Goal: Task Accomplishment & Management: Manage account settings

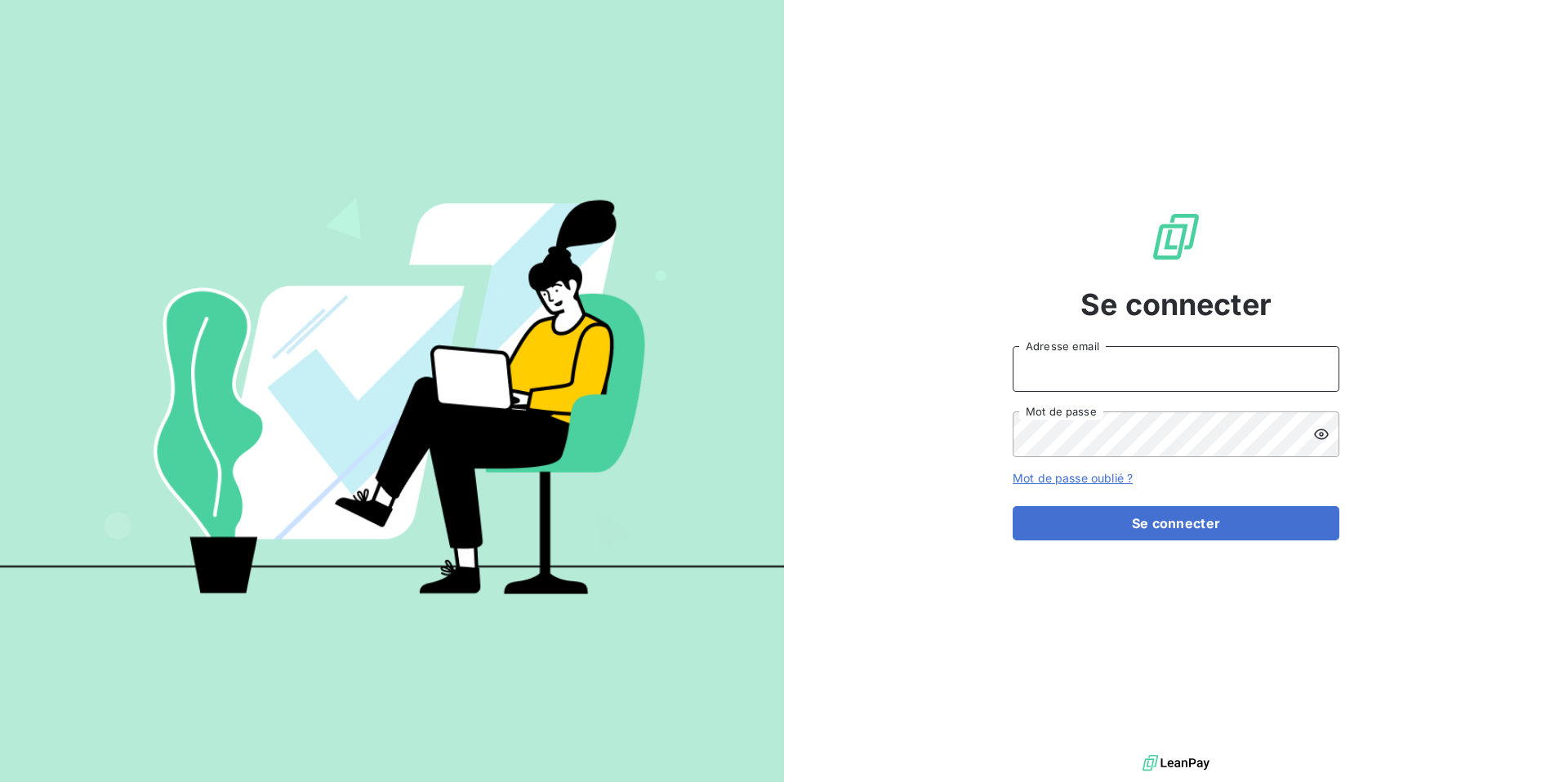
click at [1065, 381] on input "Adresse email" at bounding box center [1176, 369] width 327 height 46
type input "admin@serpe"
click at [1012, 506] on button "Se connecter" at bounding box center [1176, 523] width 327 height 35
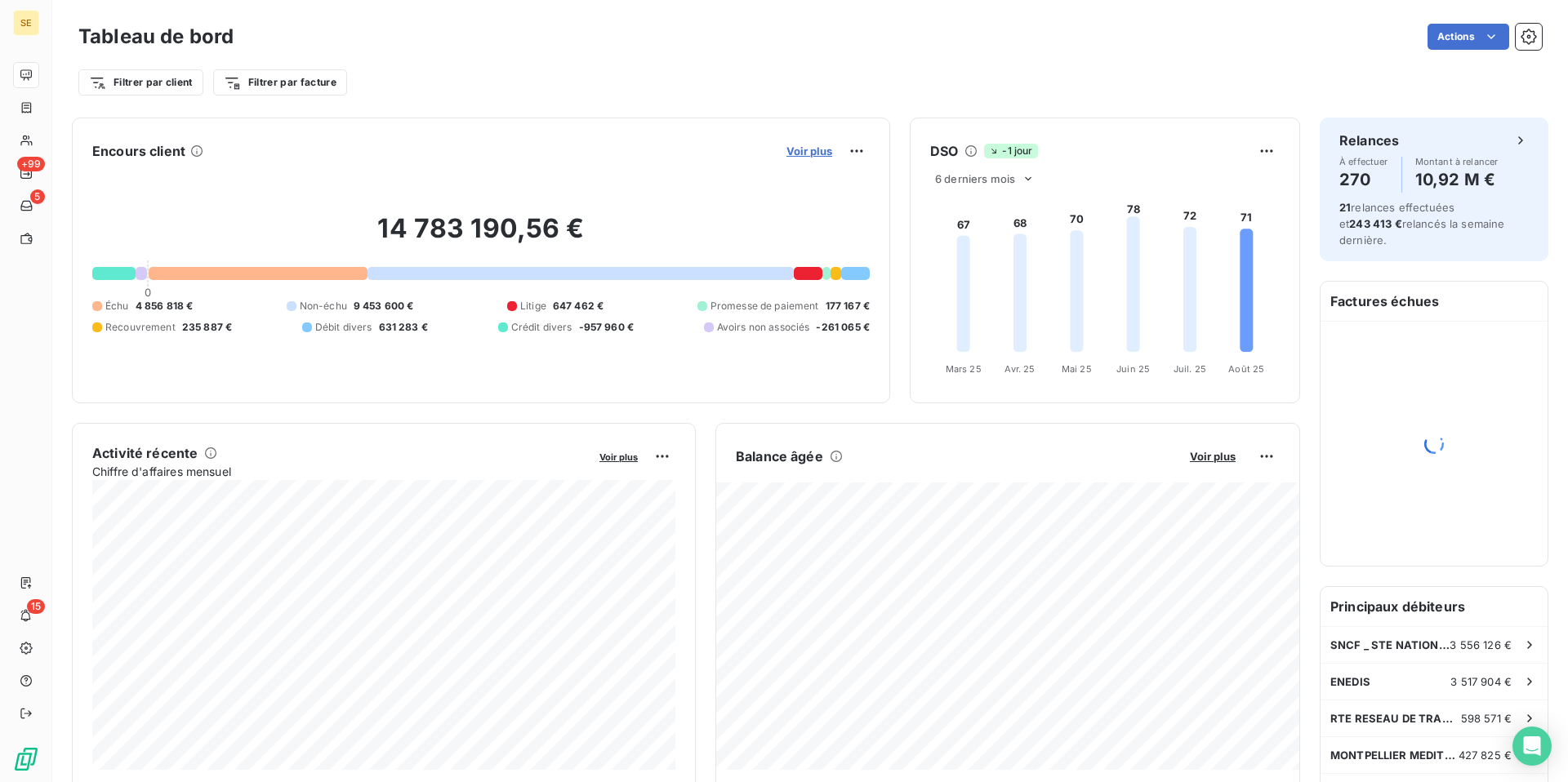
click at [816, 150] on span "Voir plus" at bounding box center [810, 151] width 46 height 13
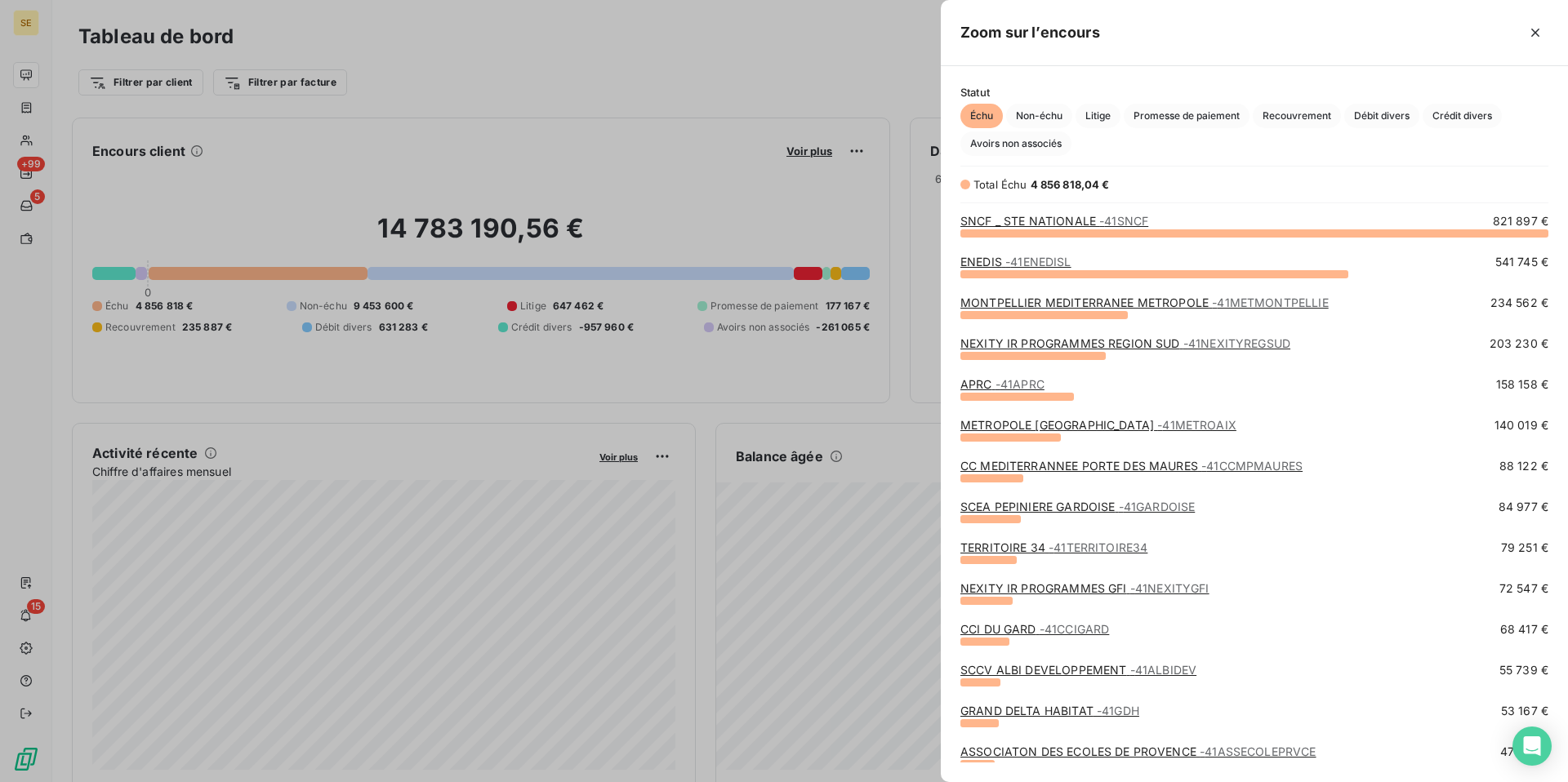
scroll to position [550, 627]
click at [1537, 32] on icon "button" at bounding box center [1535, 33] width 16 height 16
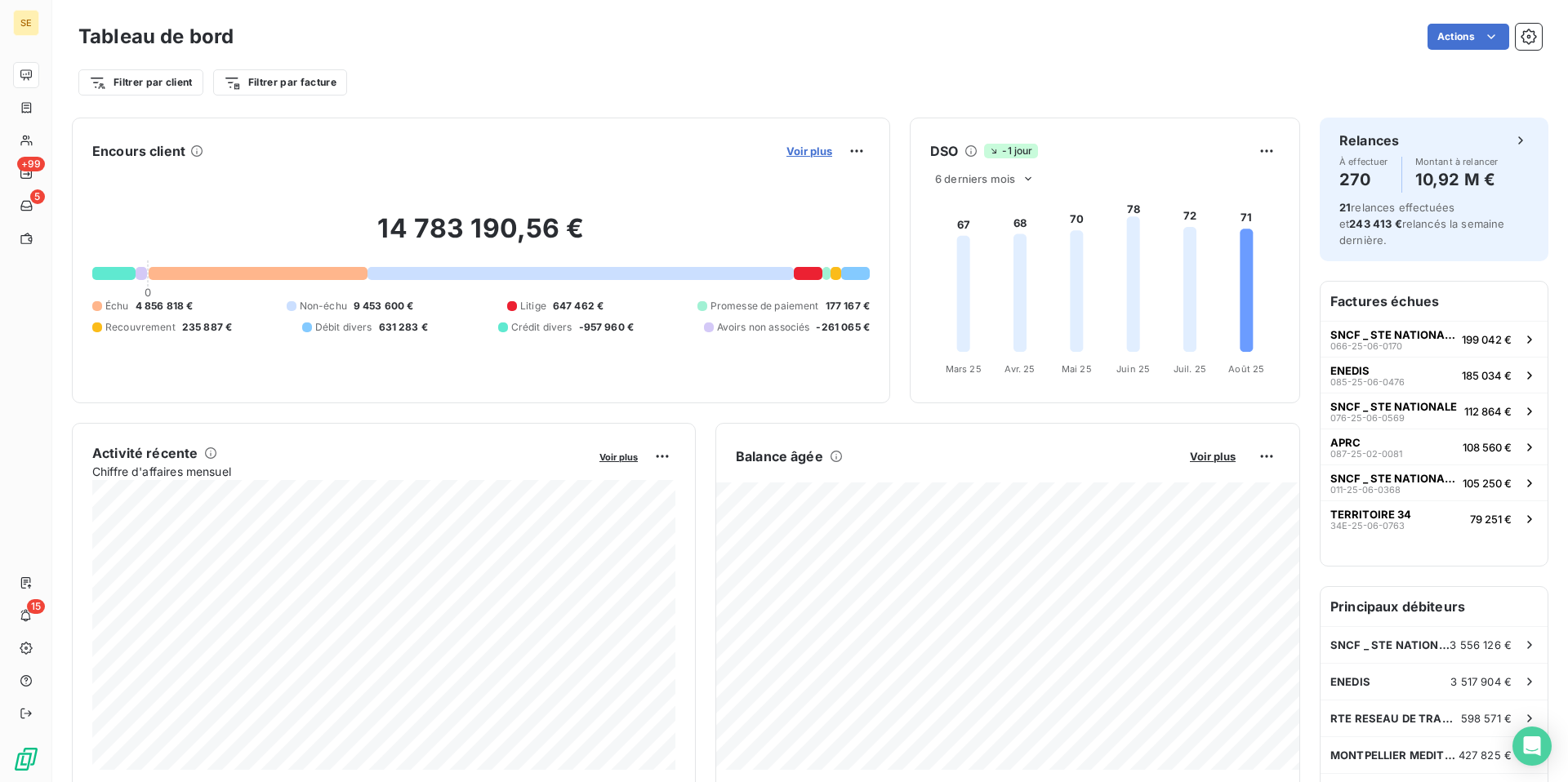
click at [826, 149] on span "Voir plus" at bounding box center [810, 151] width 46 height 13
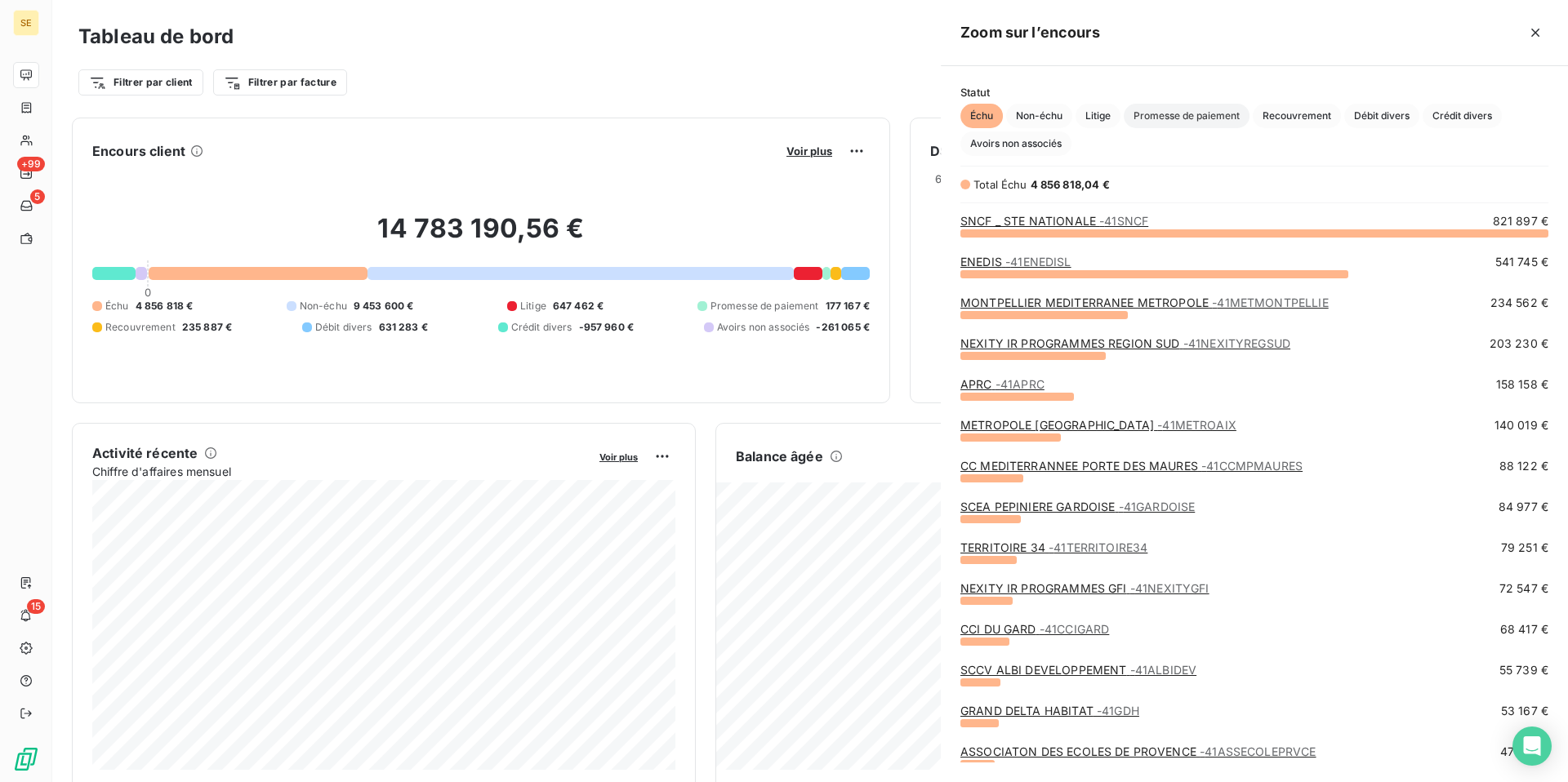
scroll to position [782, 627]
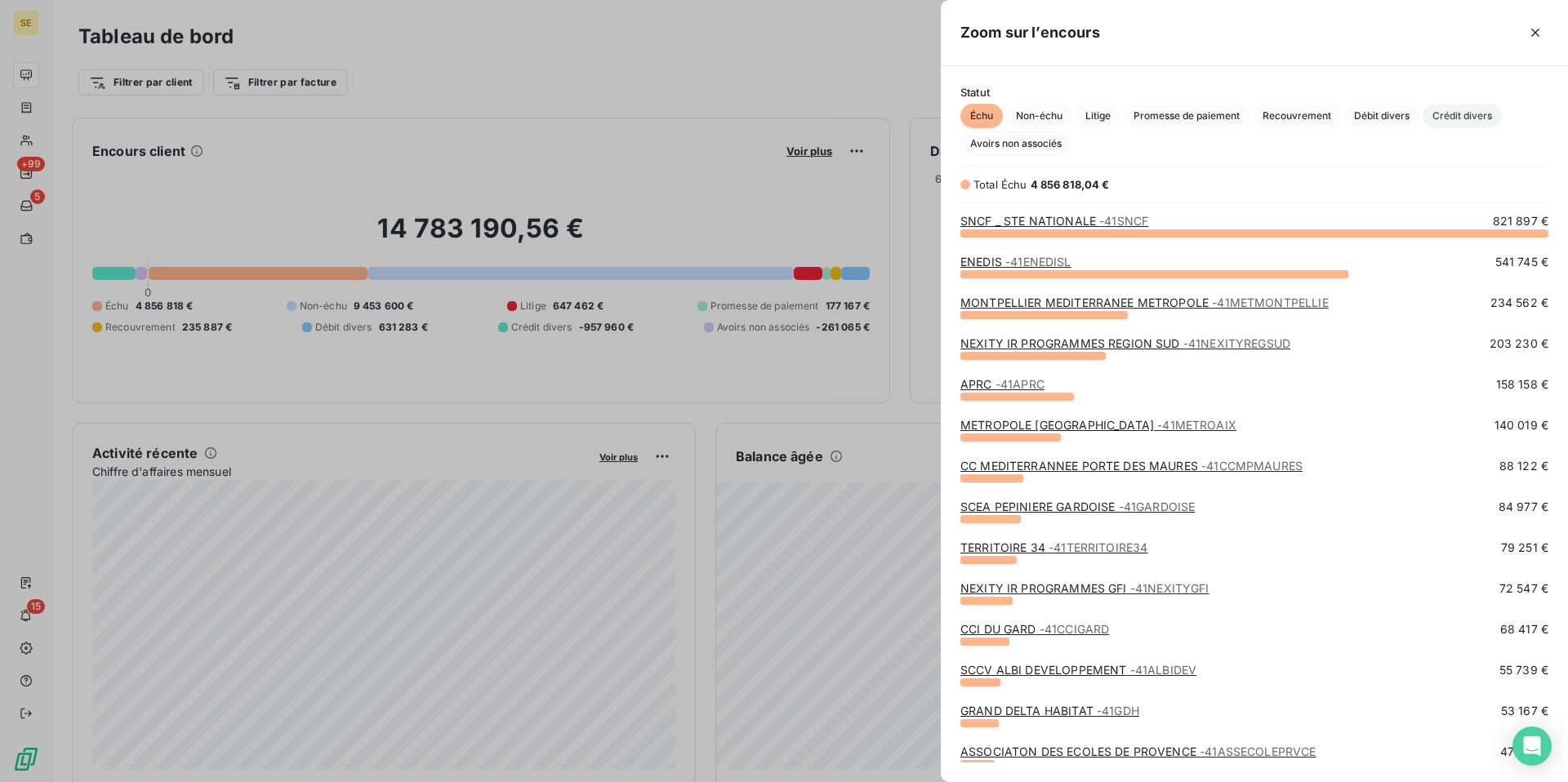
click at [1481, 116] on span "Crédit divers" at bounding box center [1462, 116] width 79 height 25
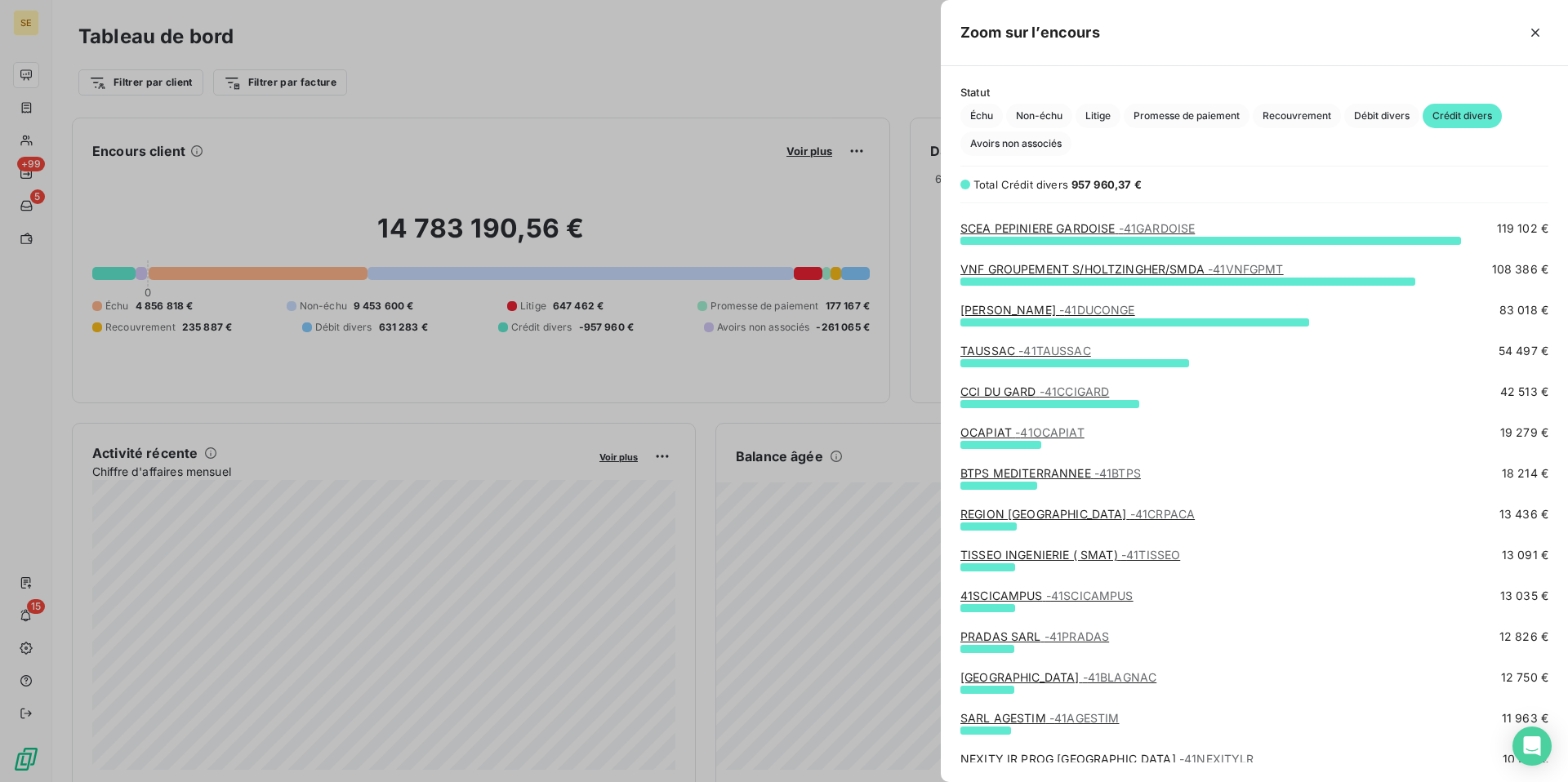
scroll to position [0, 0]
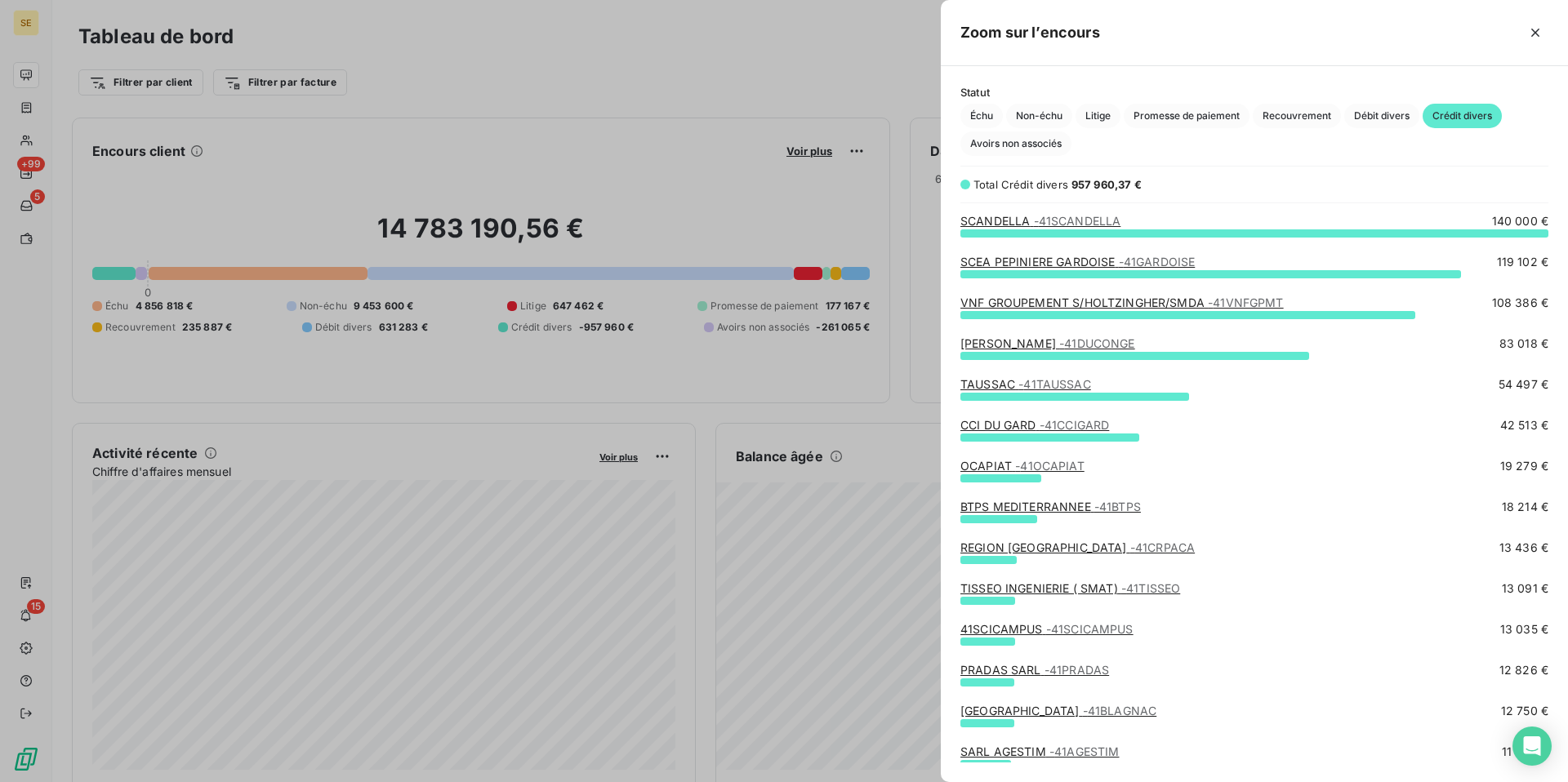
click at [1096, 340] on span "- 41DUCONGE" at bounding box center [1097, 343] width 76 height 14
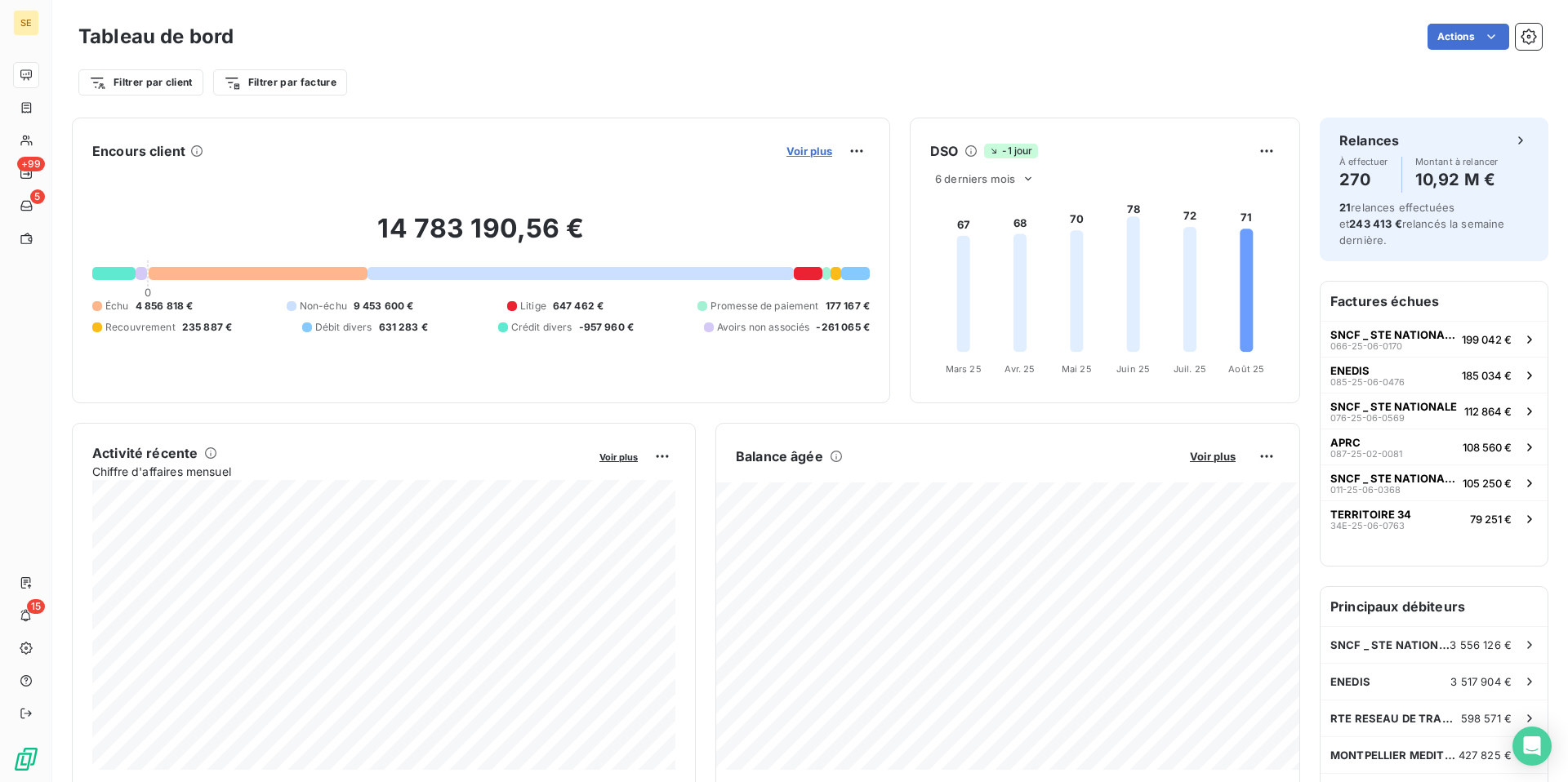
click at [810, 151] on span "Voir plus" at bounding box center [810, 151] width 46 height 13
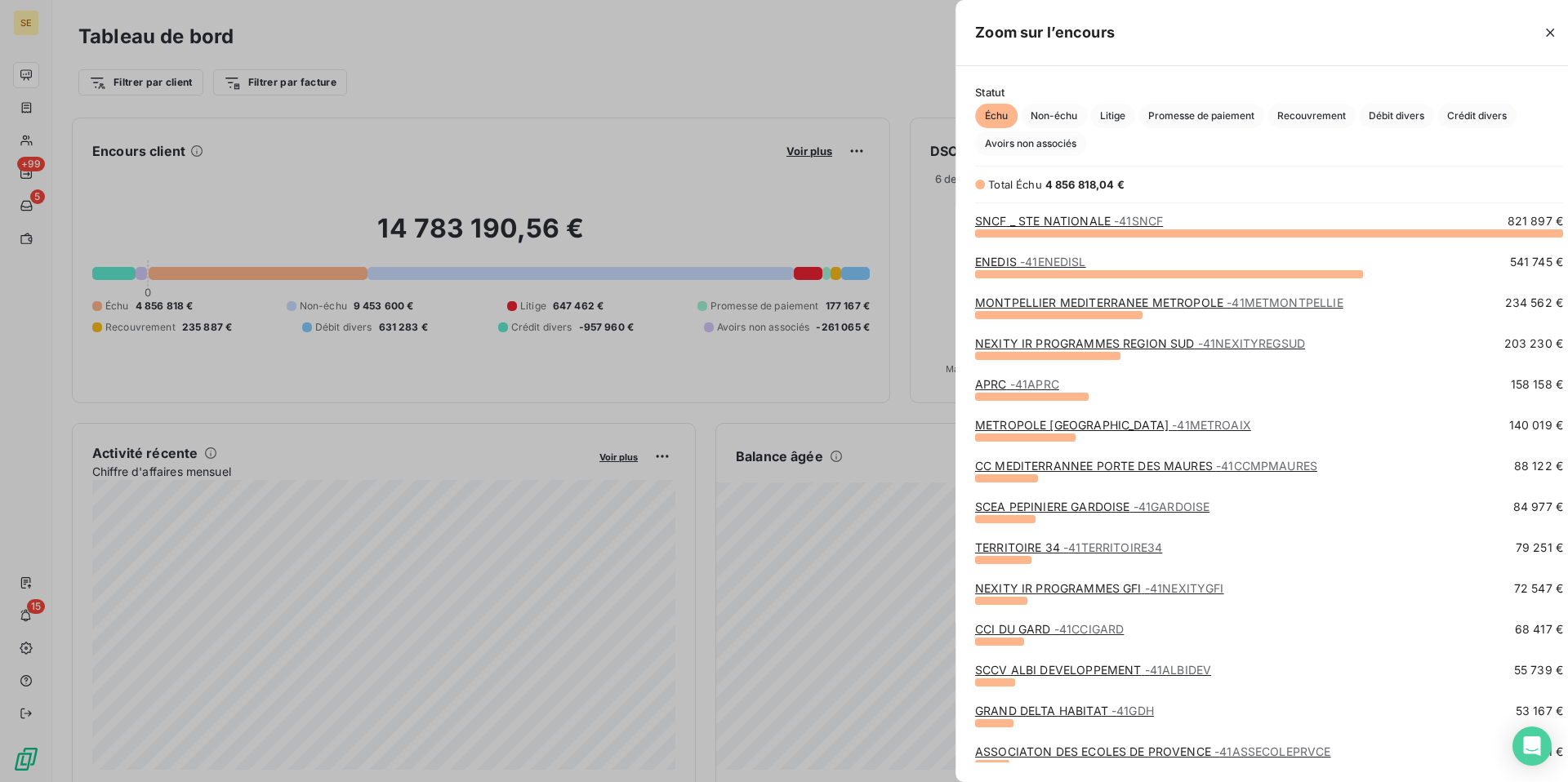
scroll to position [782, 627]
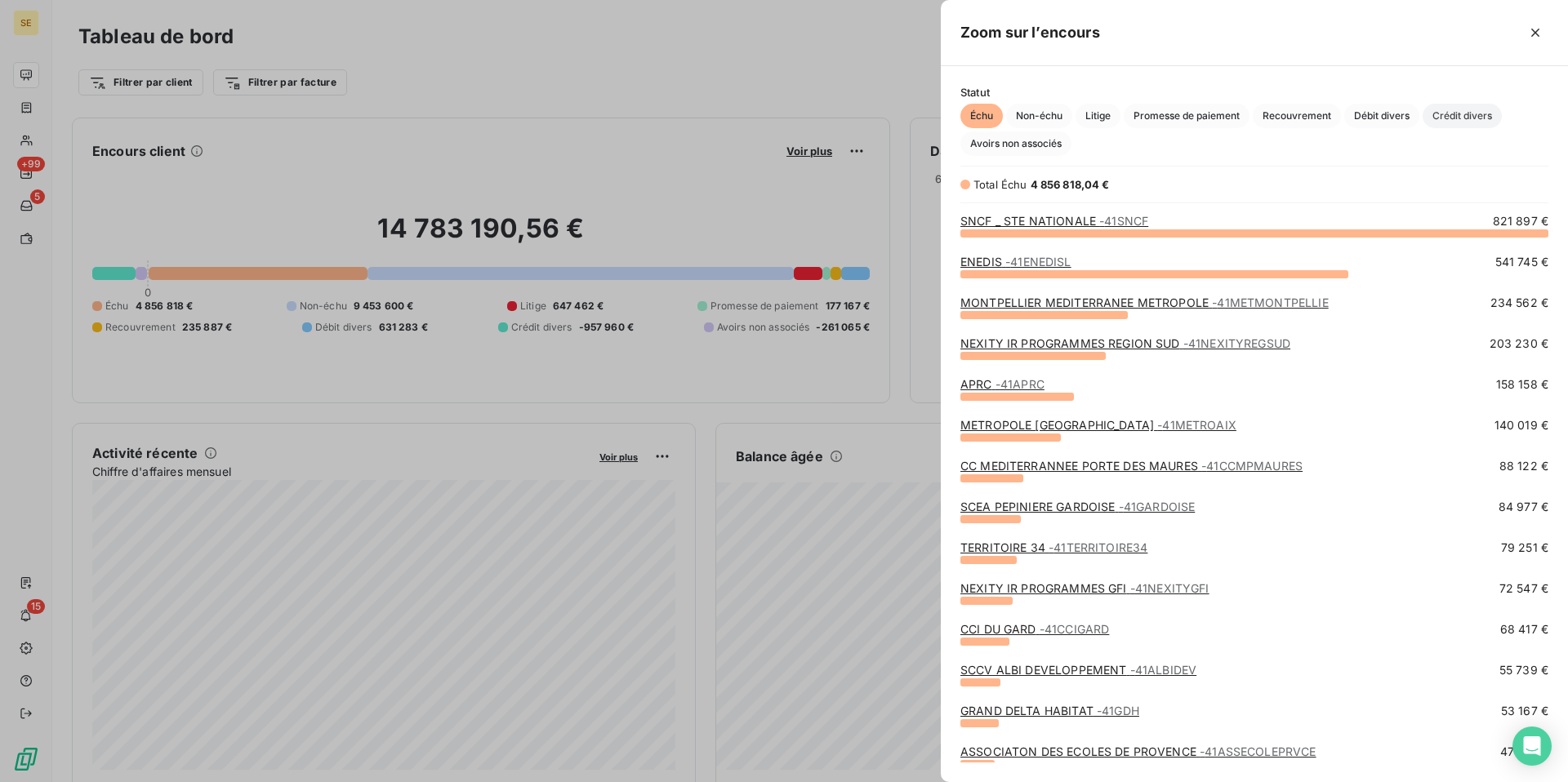
click at [1467, 117] on span "Crédit divers" at bounding box center [1462, 116] width 79 height 25
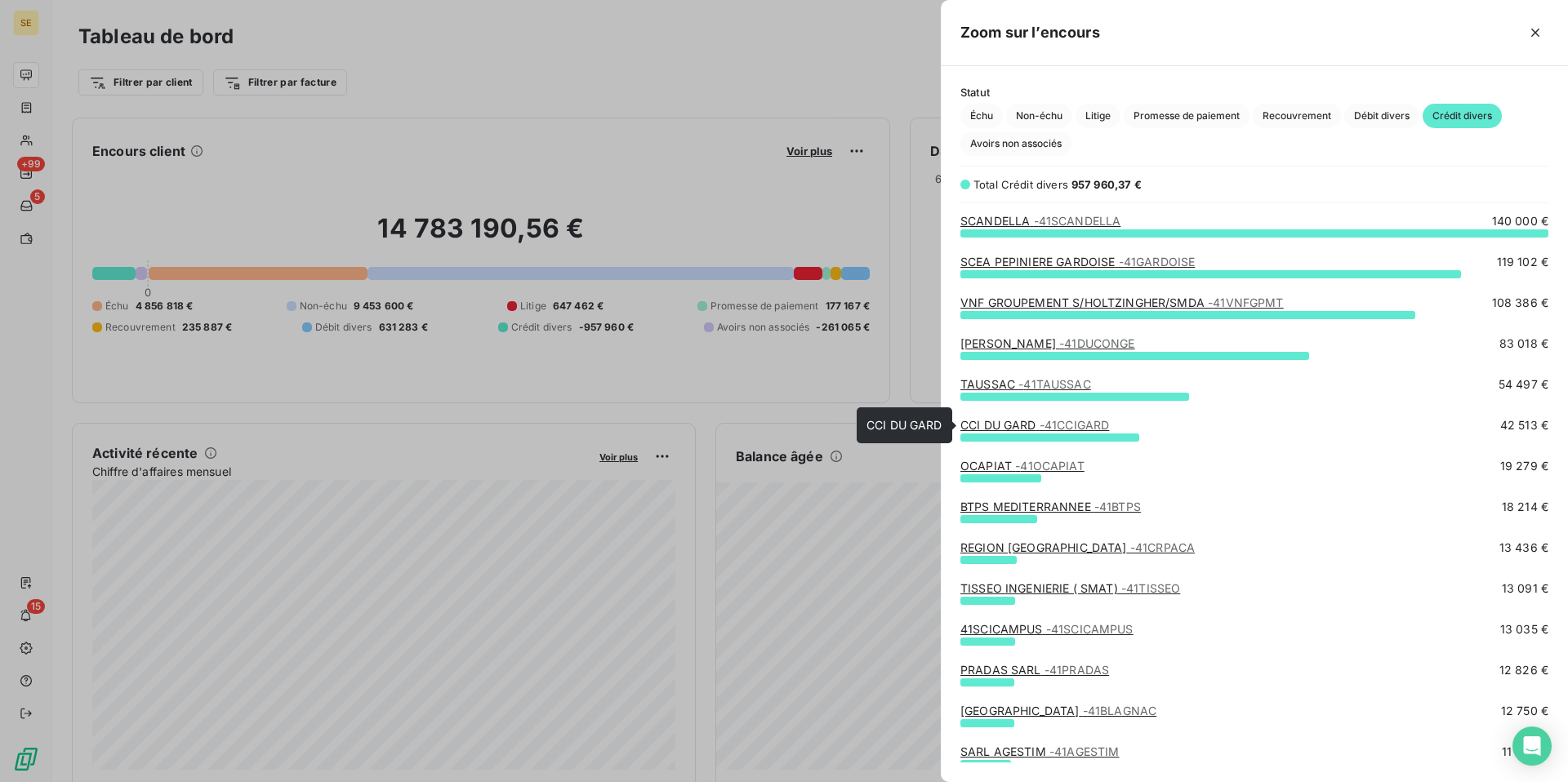
click at [1060, 425] on span "- 41CCIGARD" at bounding box center [1075, 425] width 70 height 14
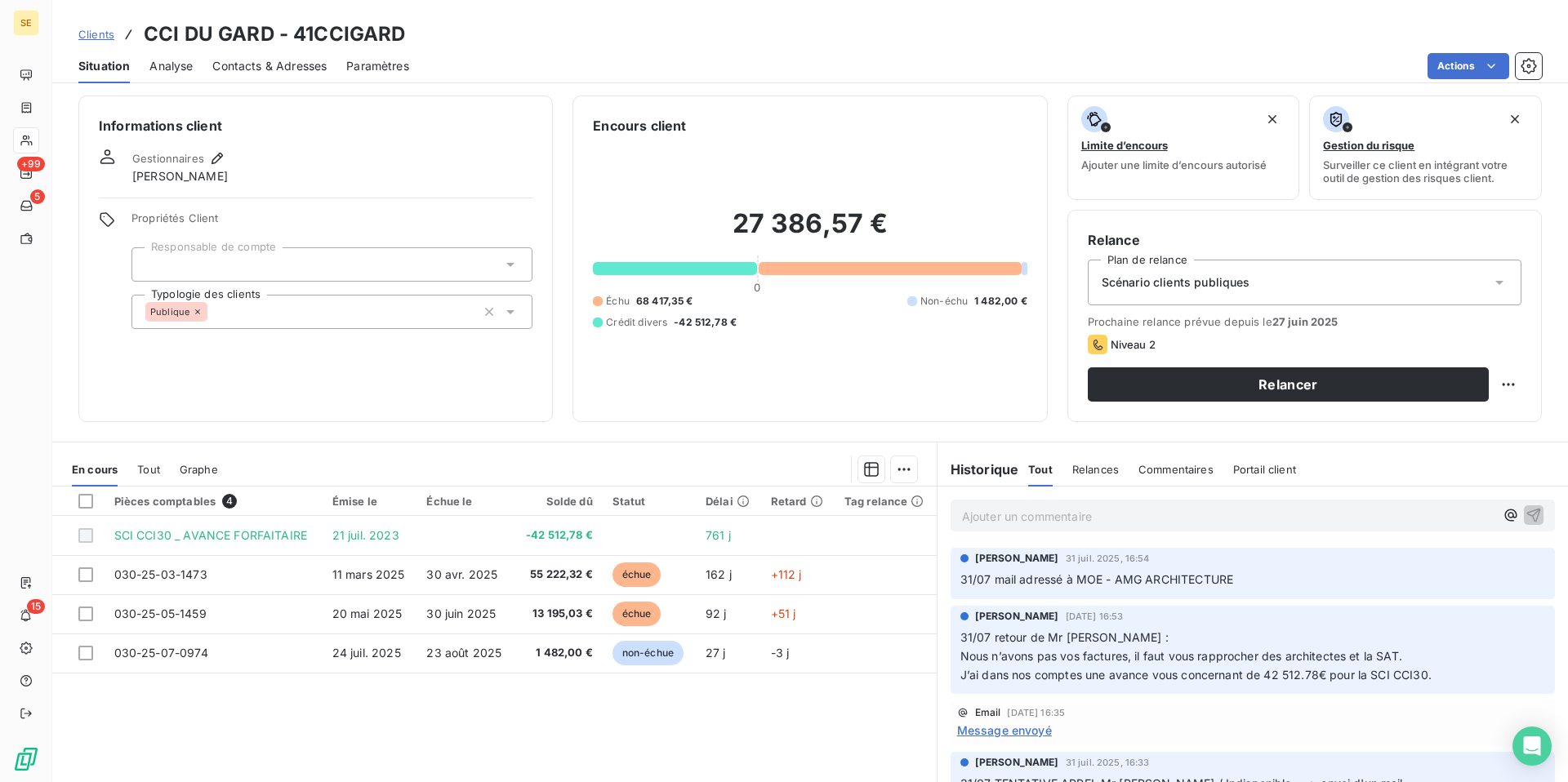
scroll to position [3, 0]
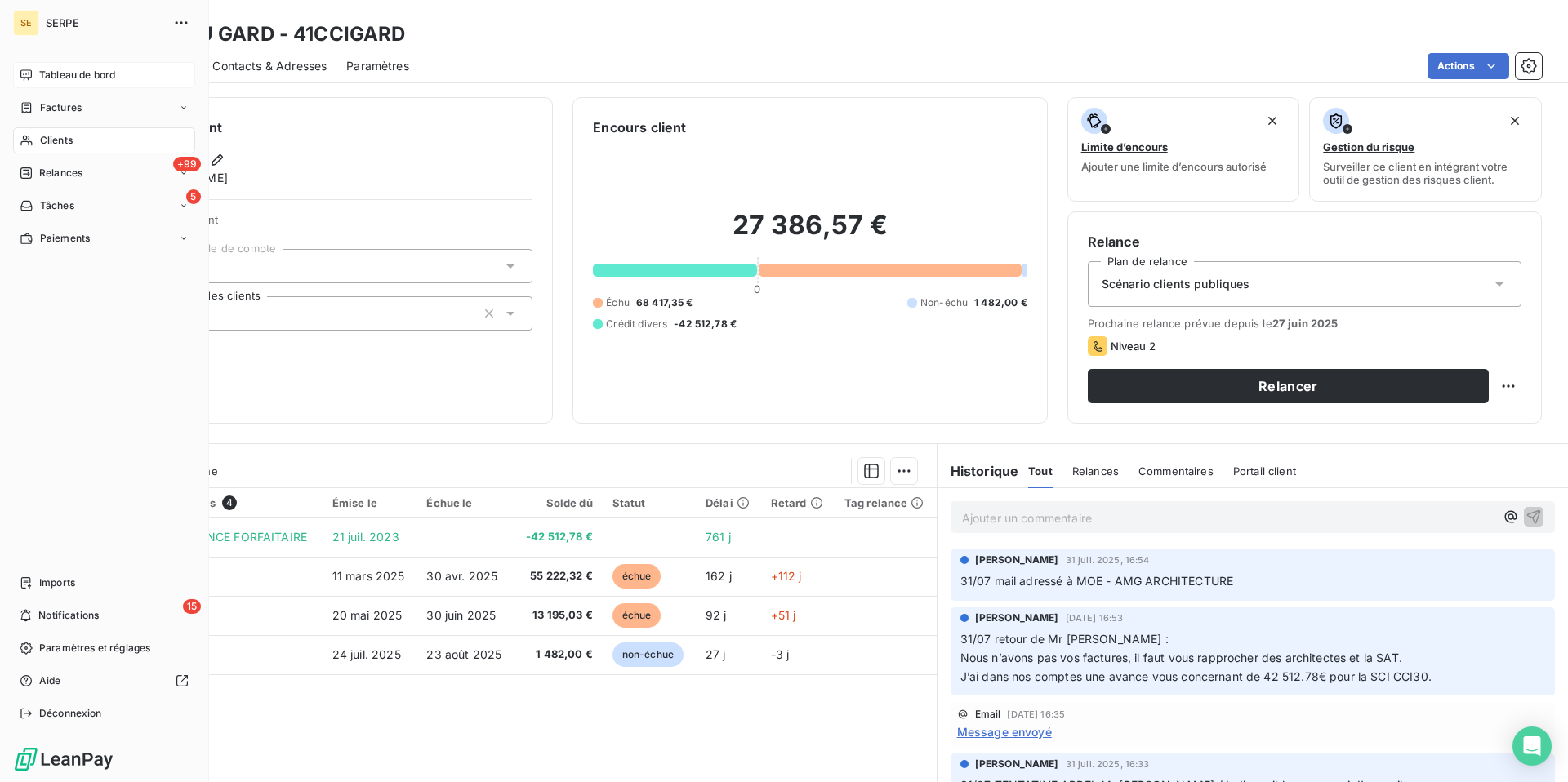
click at [34, 73] on div "Tableau de bord" at bounding box center [103, 75] width 182 height 26
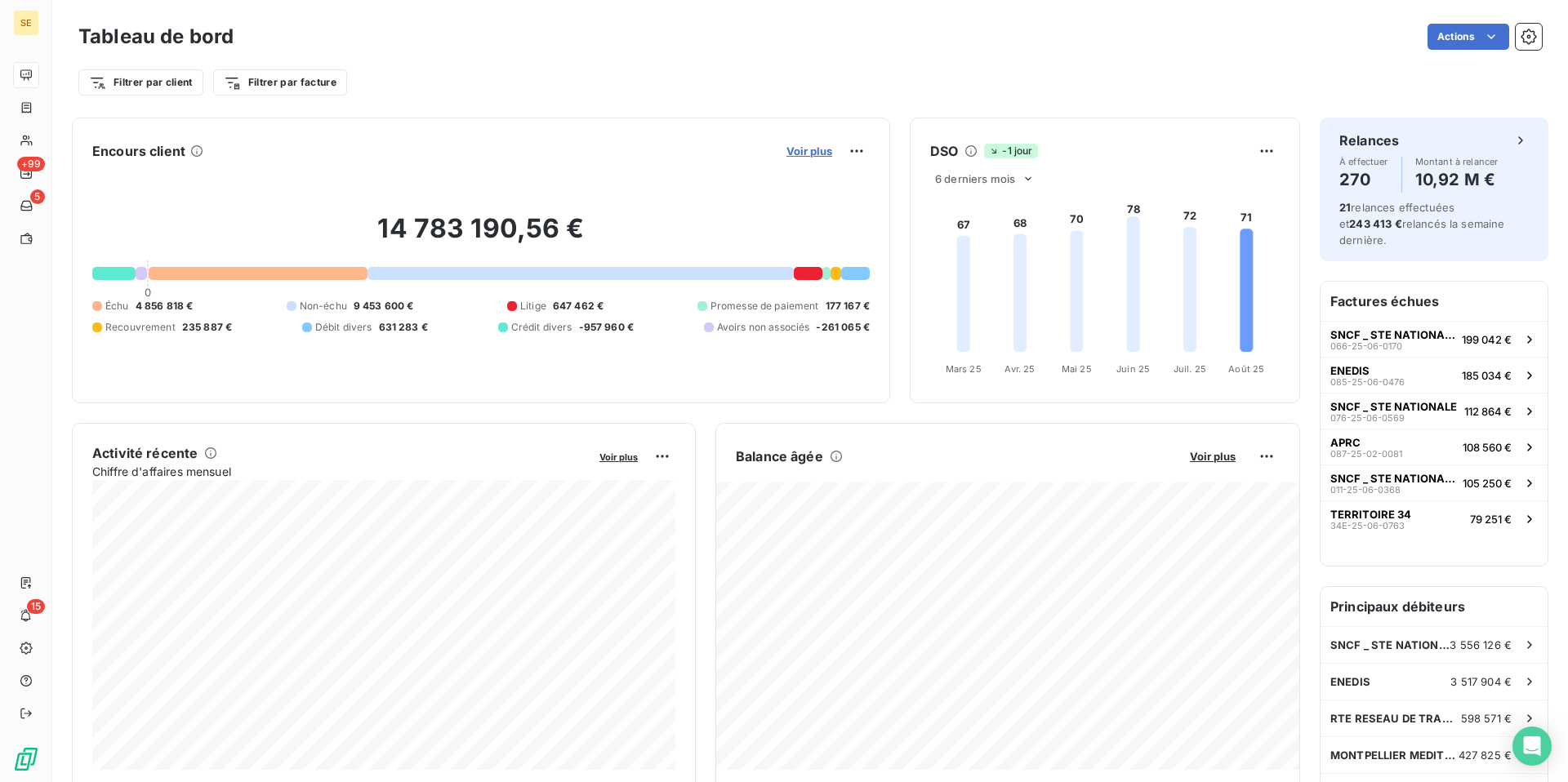
click at [806, 155] on span "Voir plus" at bounding box center [810, 151] width 46 height 13
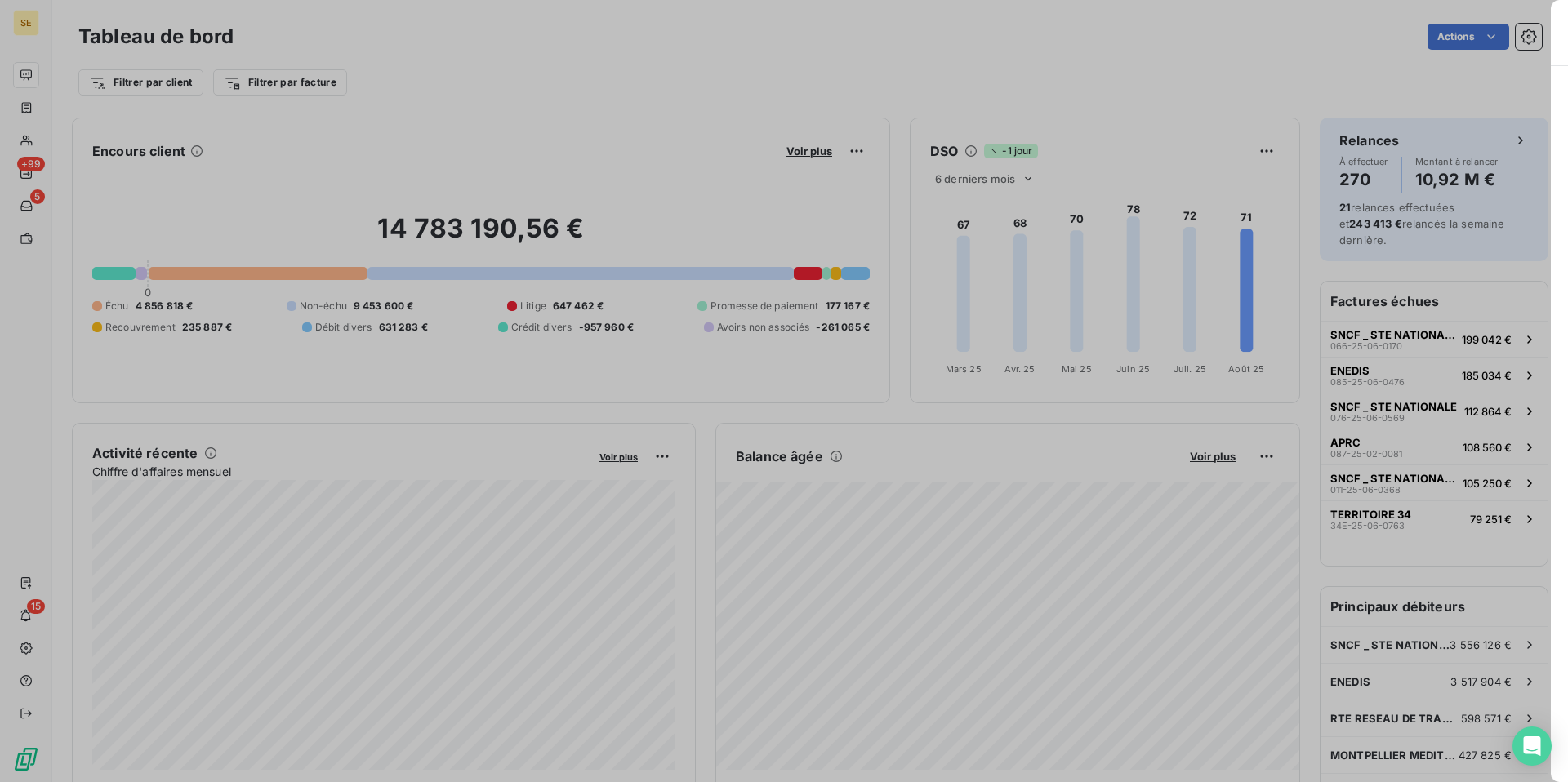
scroll to position [782, 627]
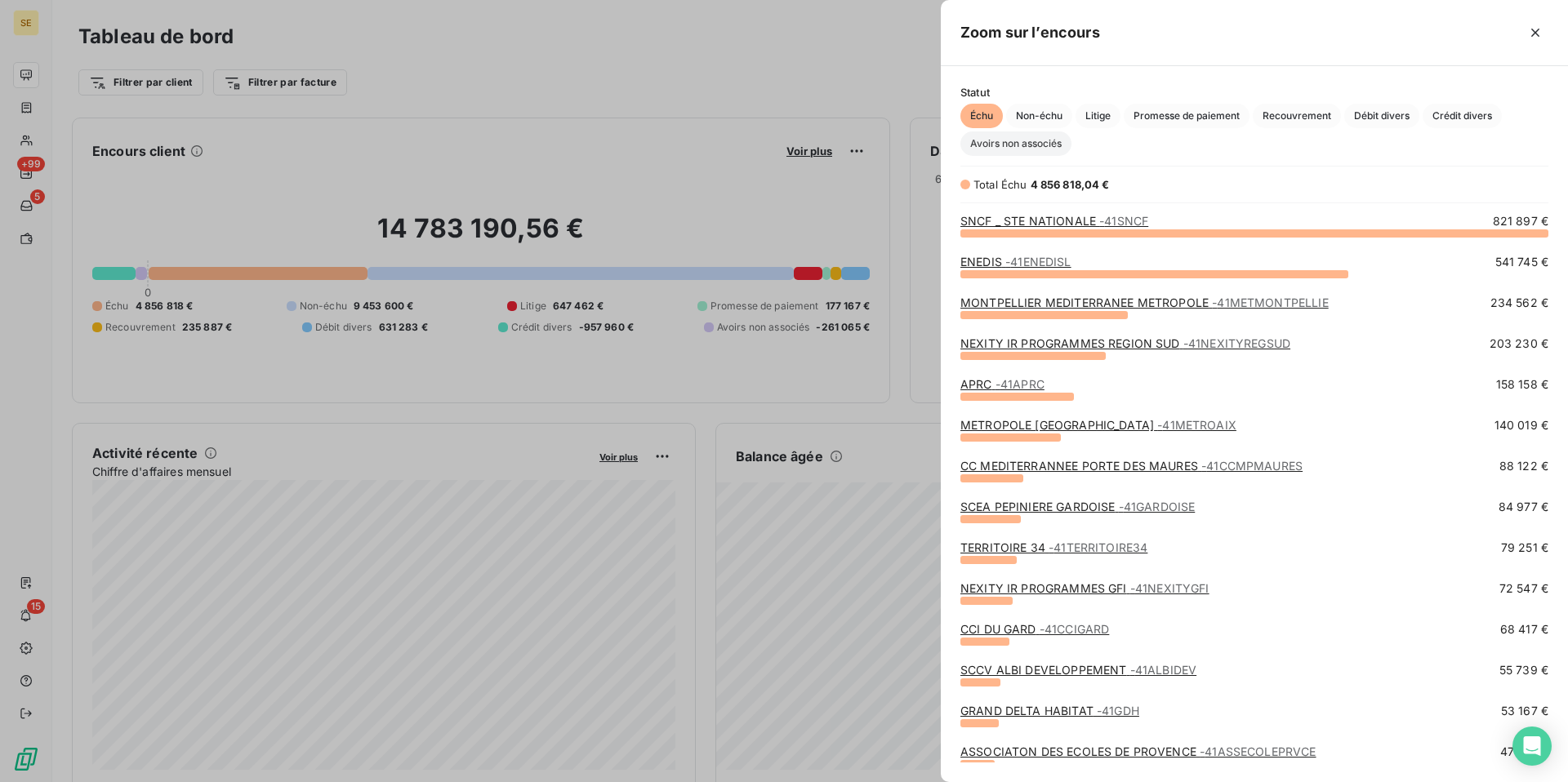
click at [1037, 144] on span "Avoirs non associés" at bounding box center [1016, 143] width 111 height 25
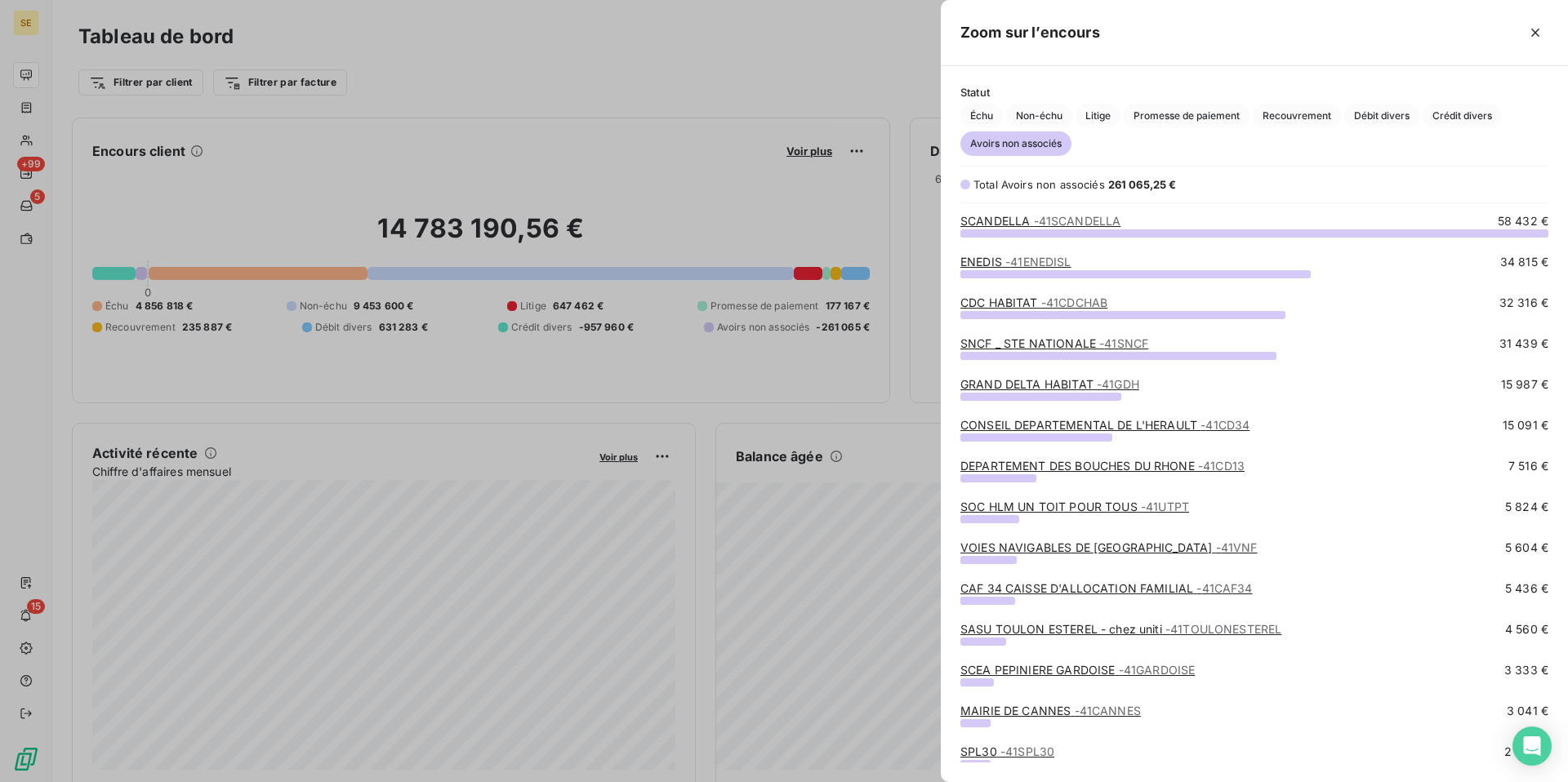
scroll to position [550, 627]
click at [1003, 301] on link "CDC HABITAT - 41CDCHAB" at bounding box center [1033, 302] width 147 height 14
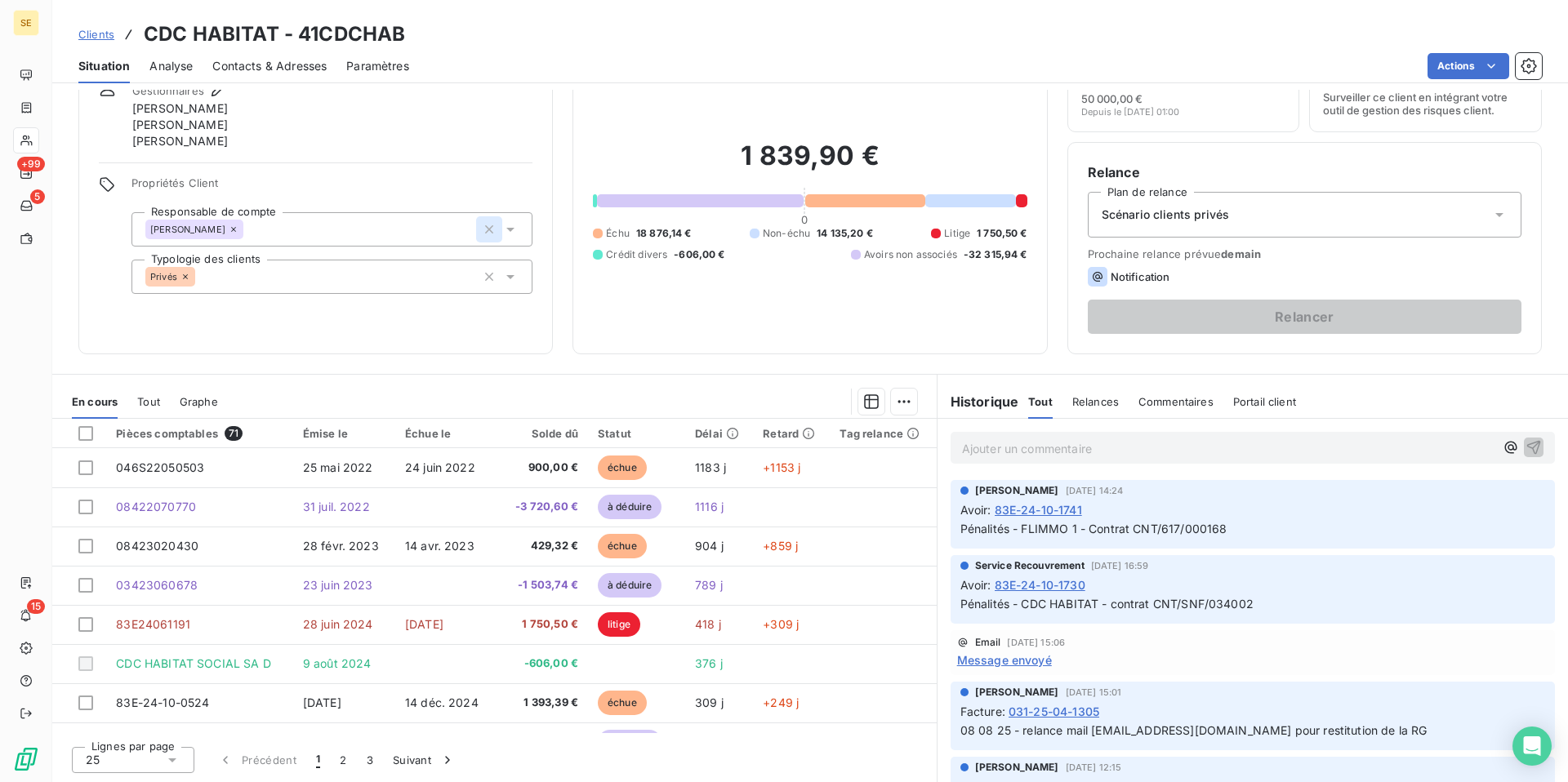
scroll to position [53, 0]
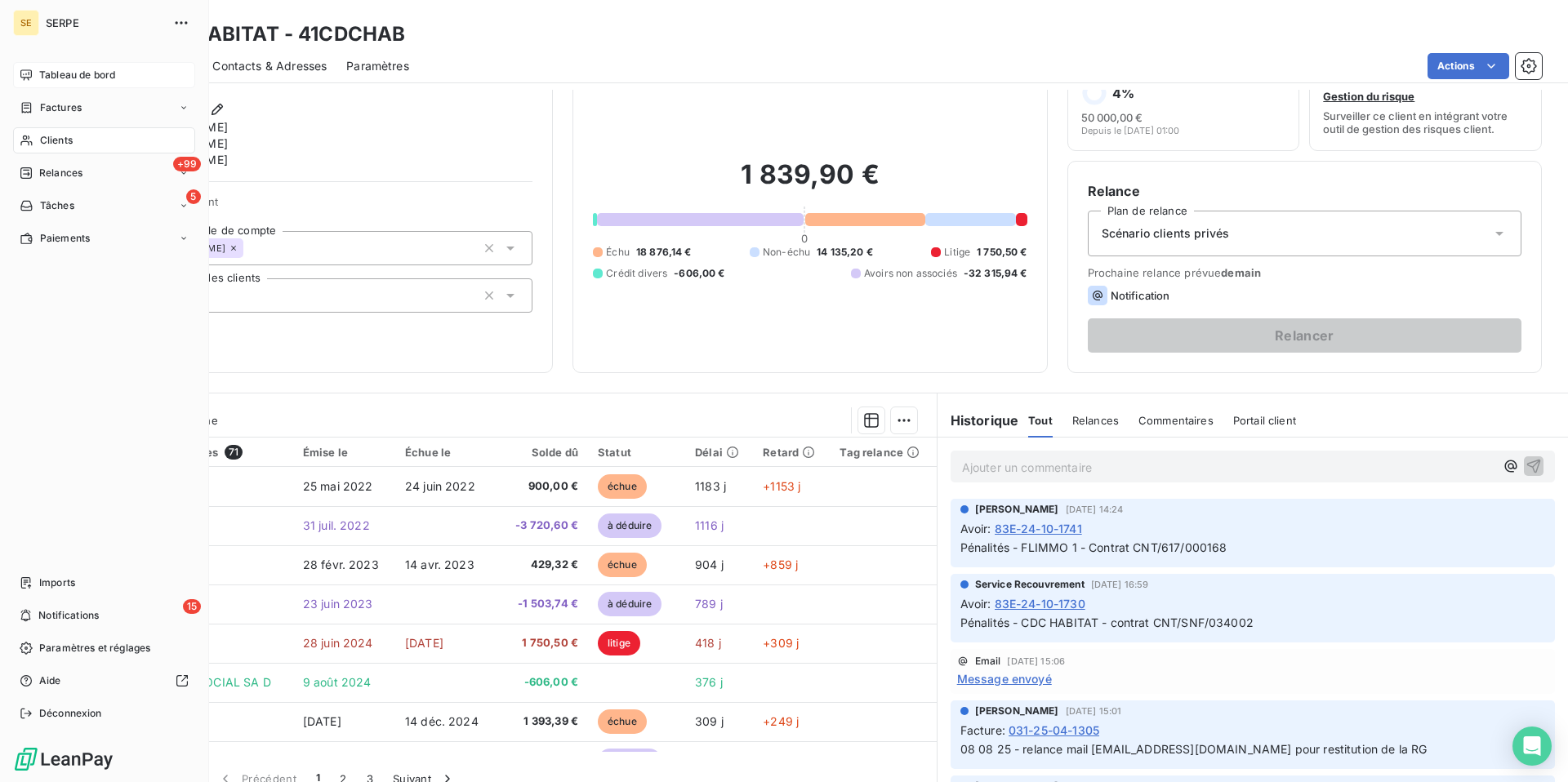
click at [50, 72] on span "Tableau de bord" at bounding box center [77, 75] width 76 height 15
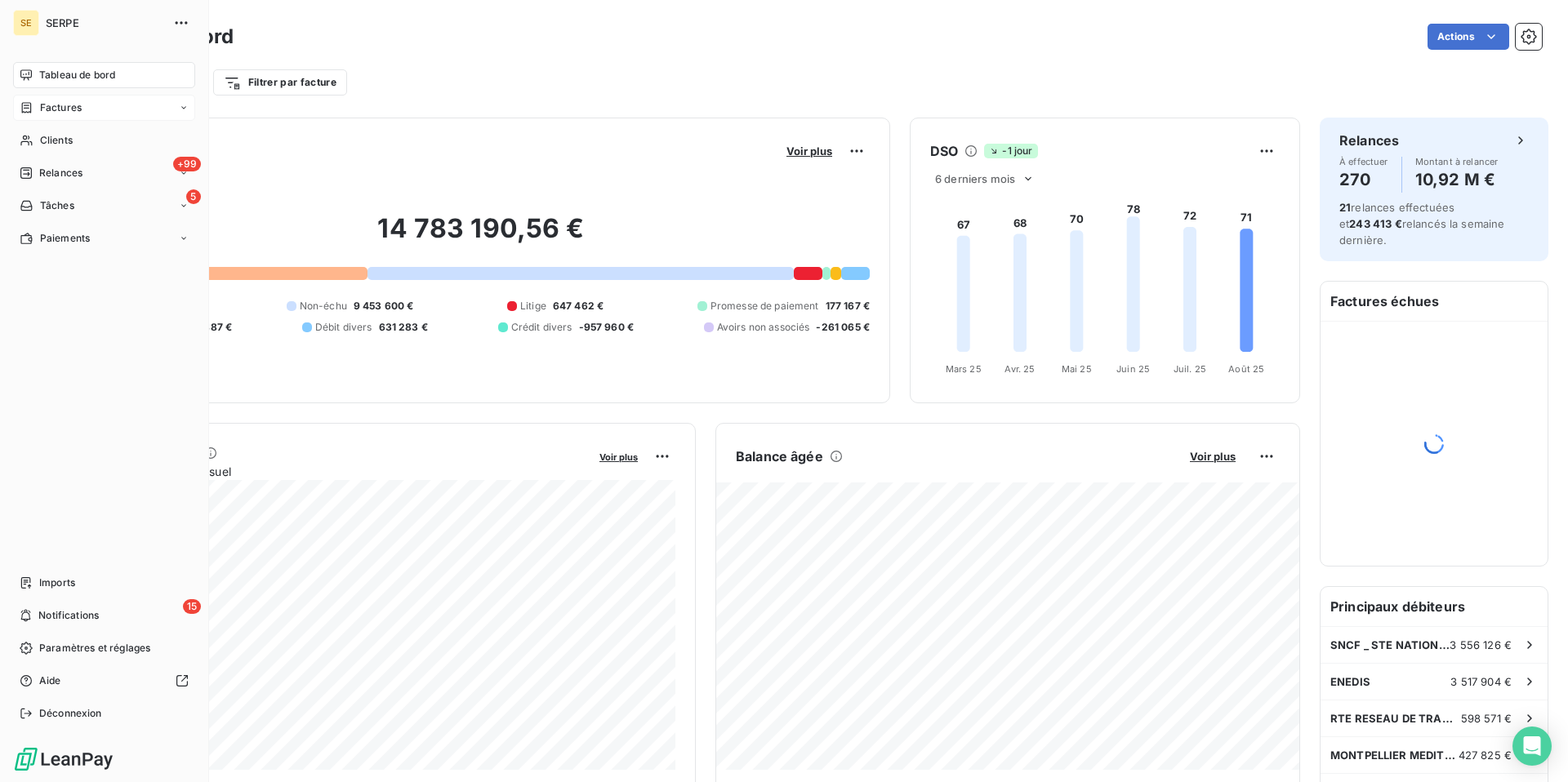
click at [58, 104] on span "Factures" at bounding box center [61, 108] width 42 height 15
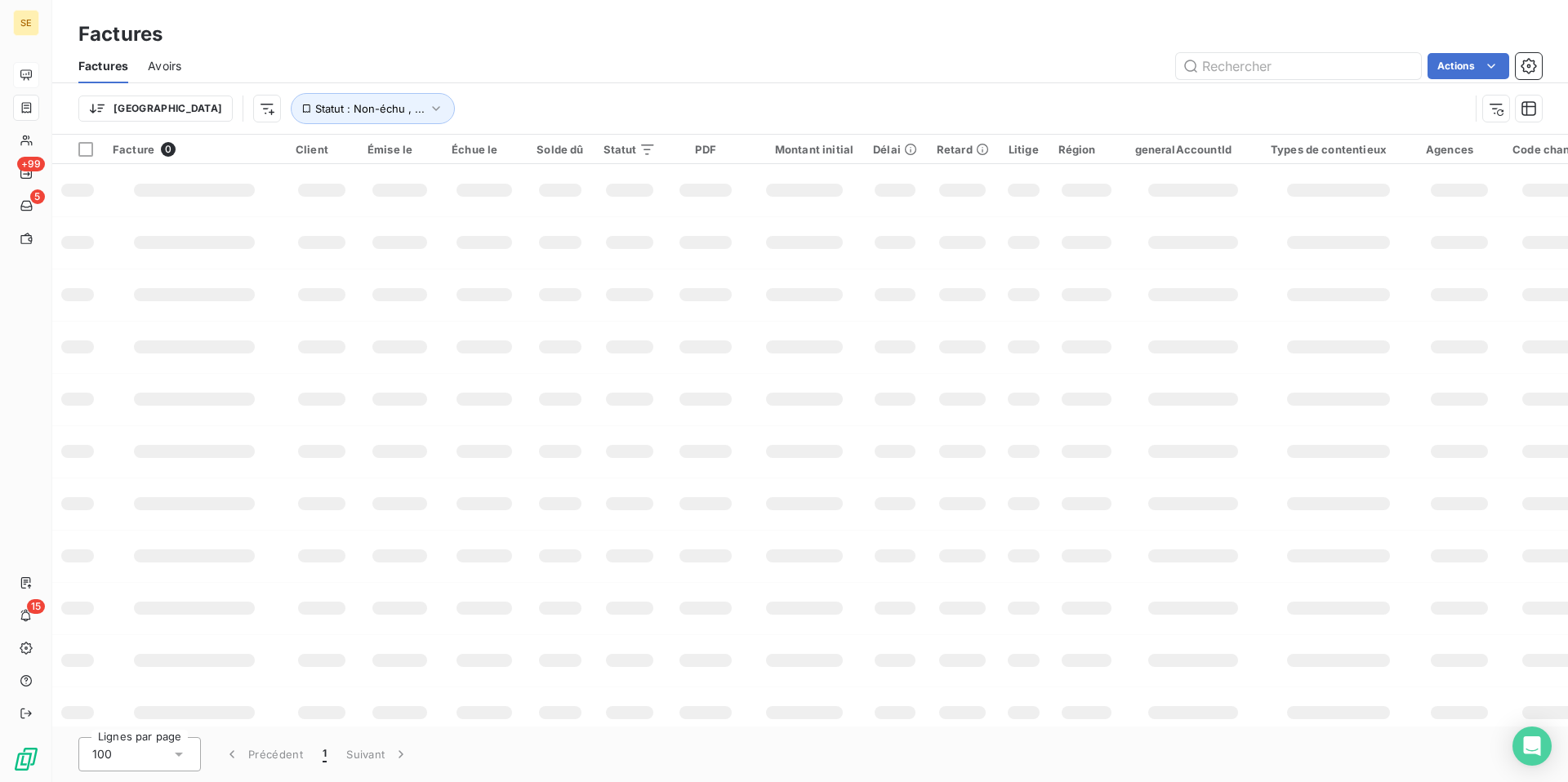
click at [165, 70] on span "Avoirs" at bounding box center [164, 66] width 34 height 16
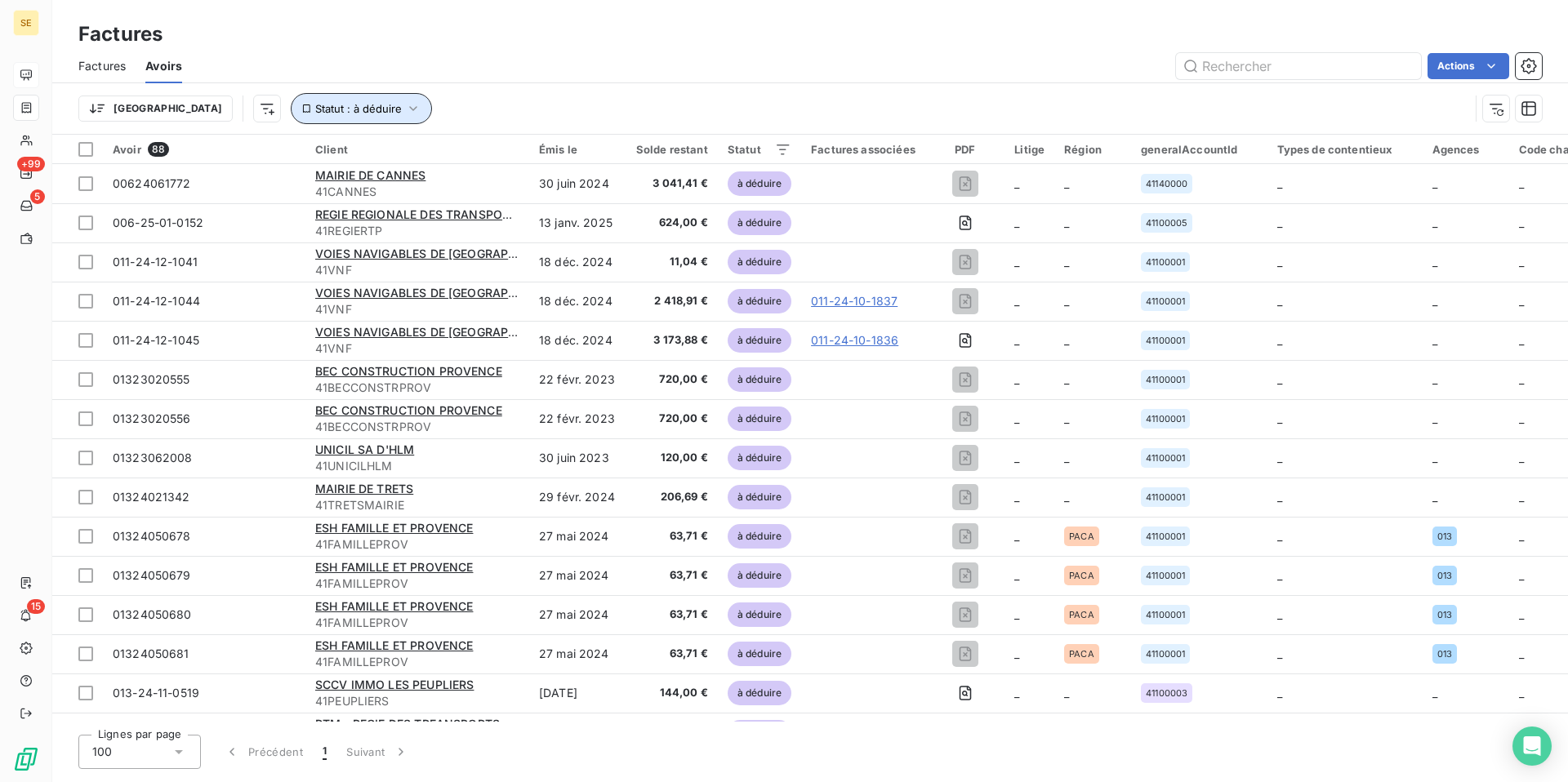
click at [314, 118] on button "Statut : à déduire" at bounding box center [361, 109] width 142 height 31
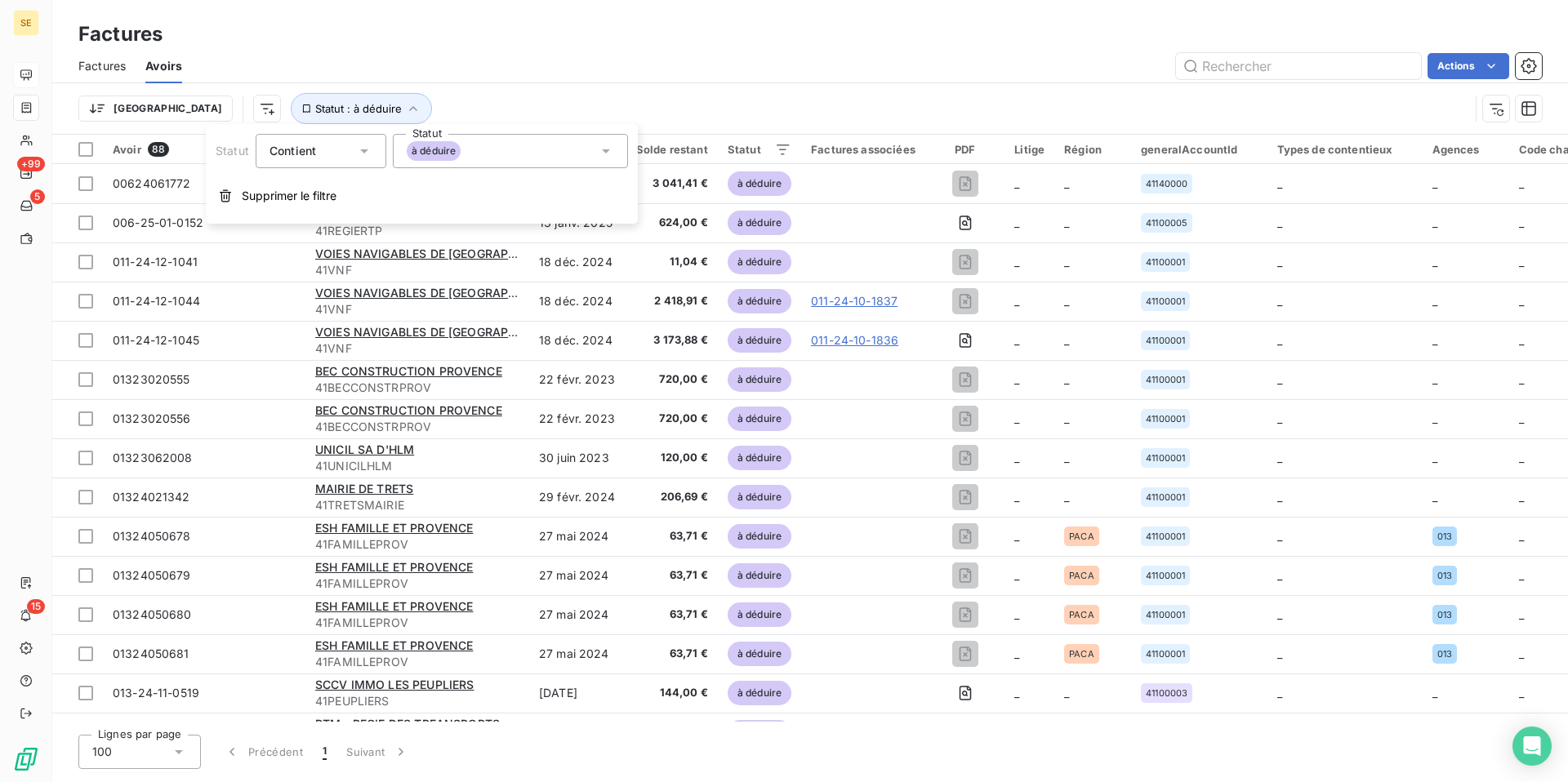
click at [438, 158] on span "à déduire" at bounding box center [433, 151] width 54 height 19
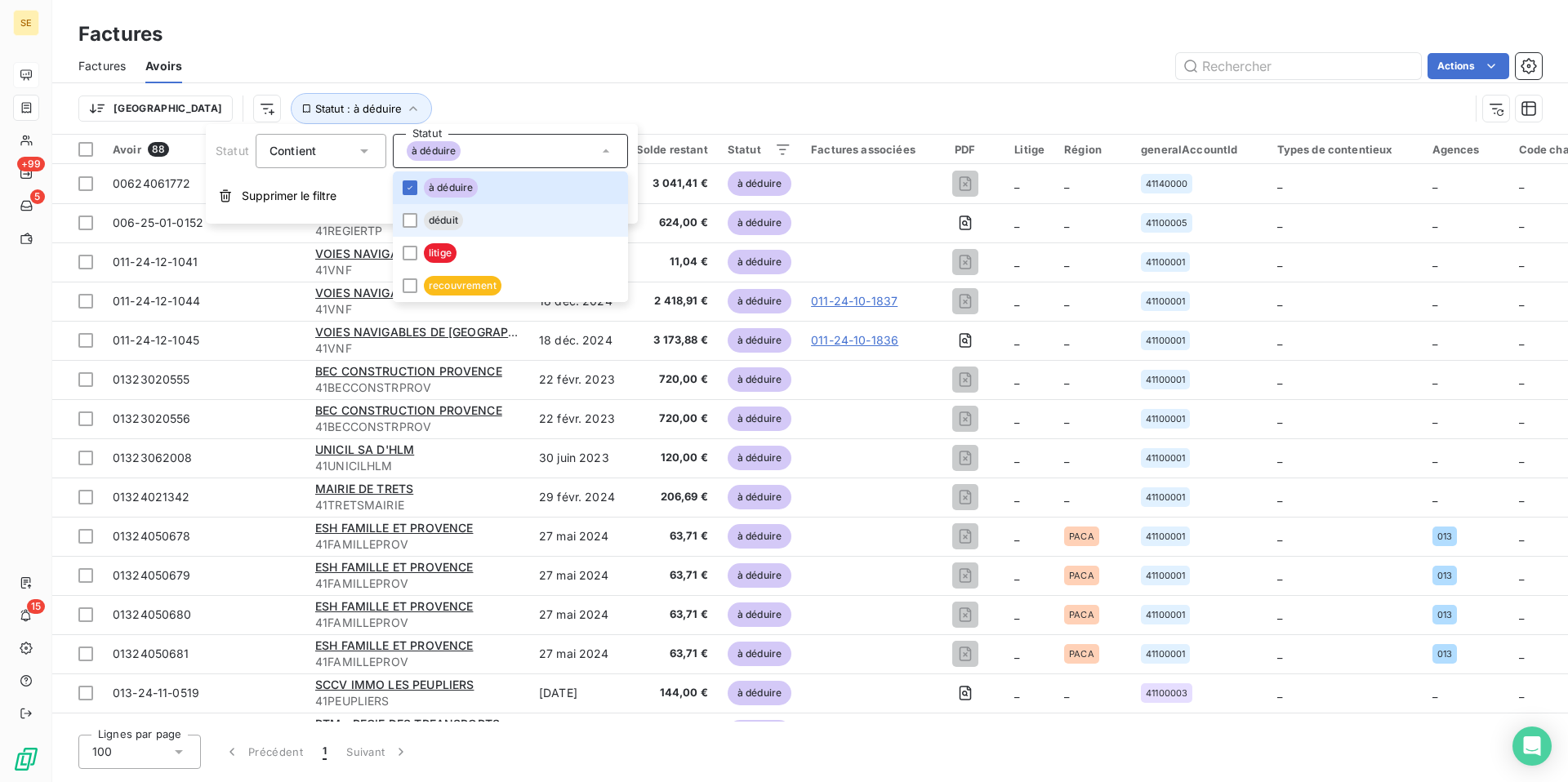
click at [476, 221] on li "déduit" at bounding box center [510, 220] width 235 height 33
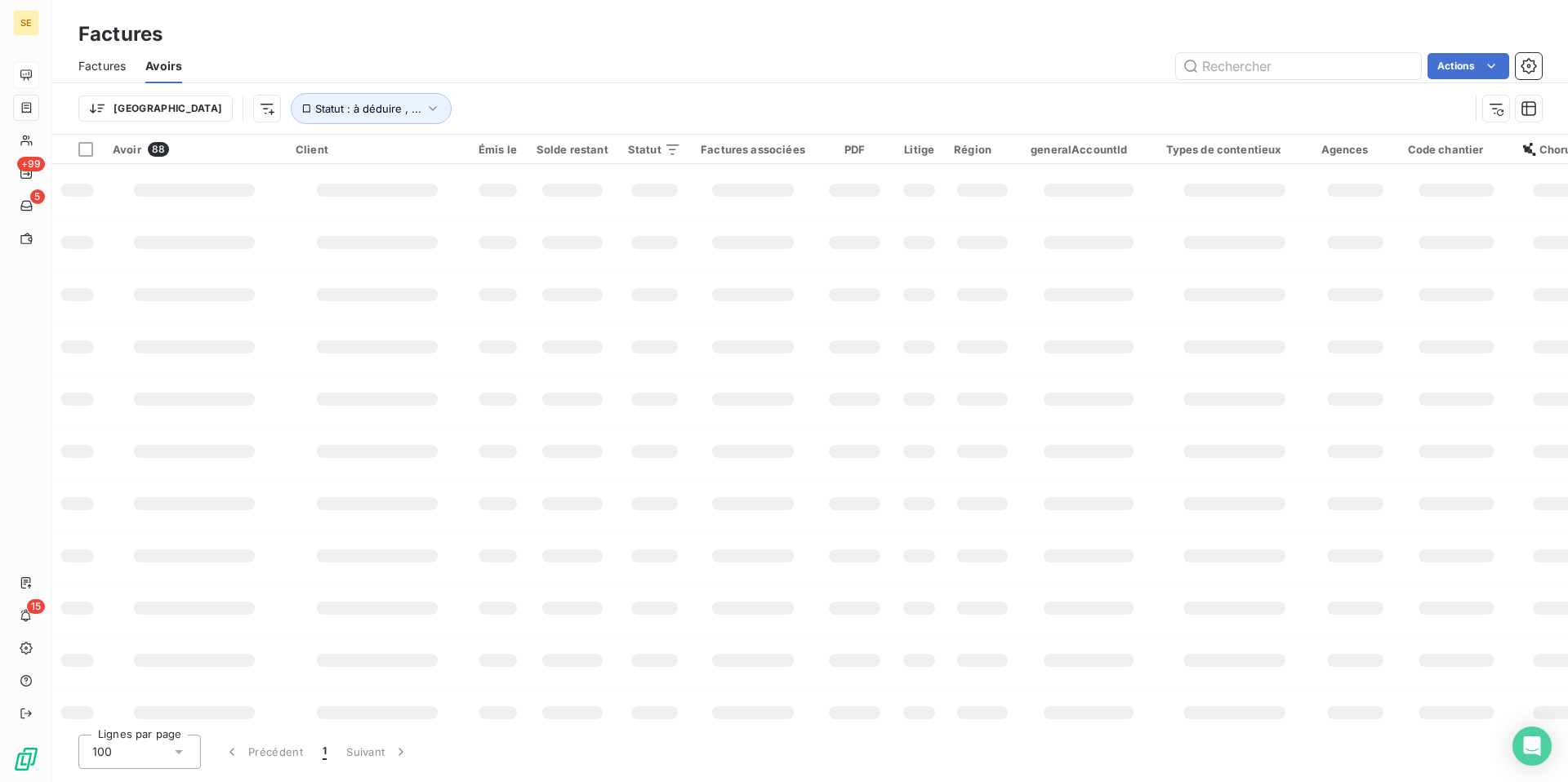
click at [535, 81] on div "Factures Avoirs Actions" at bounding box center [810, 67] width 1516 height 35
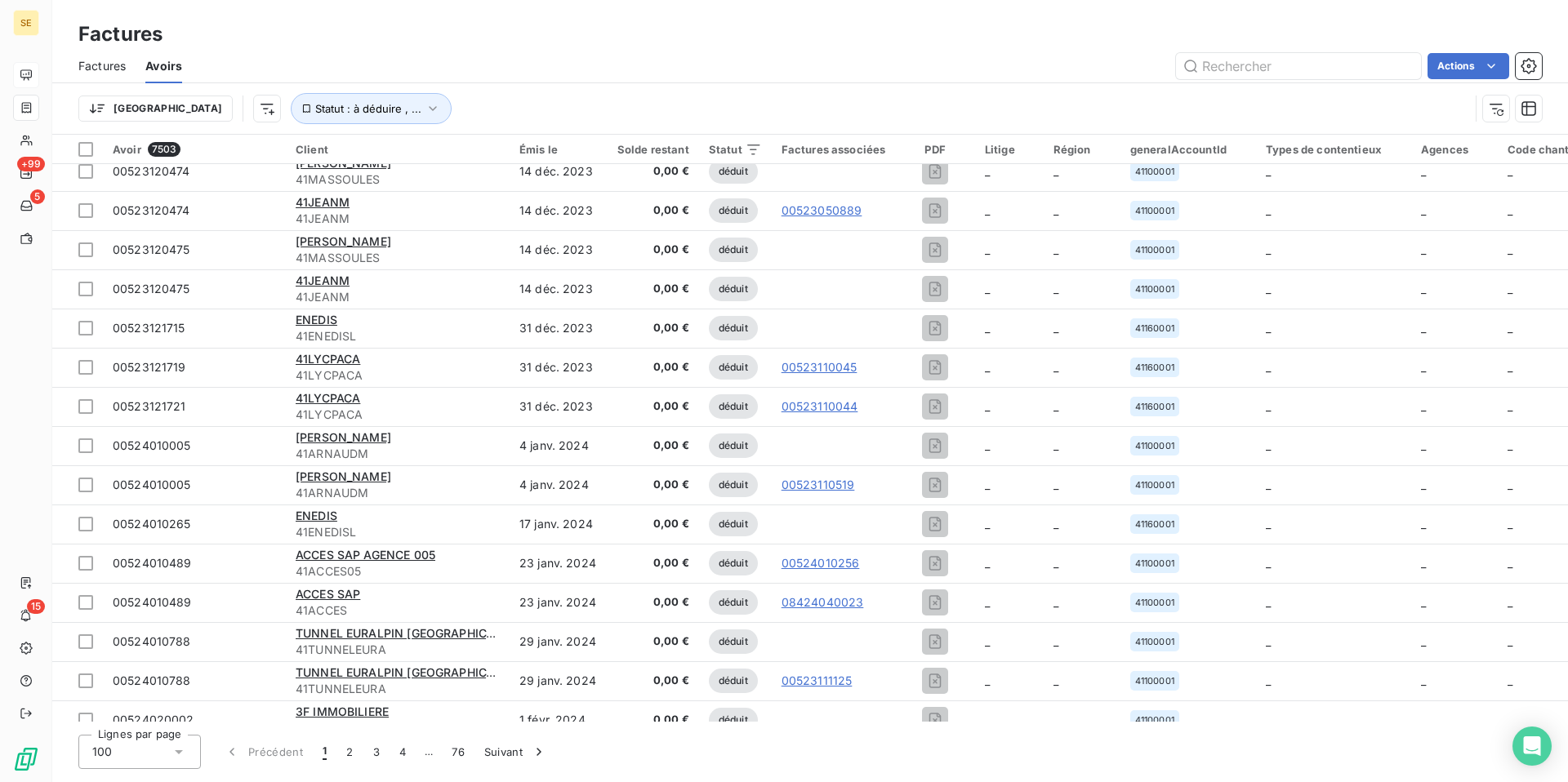
scroll to position [1690, 0]
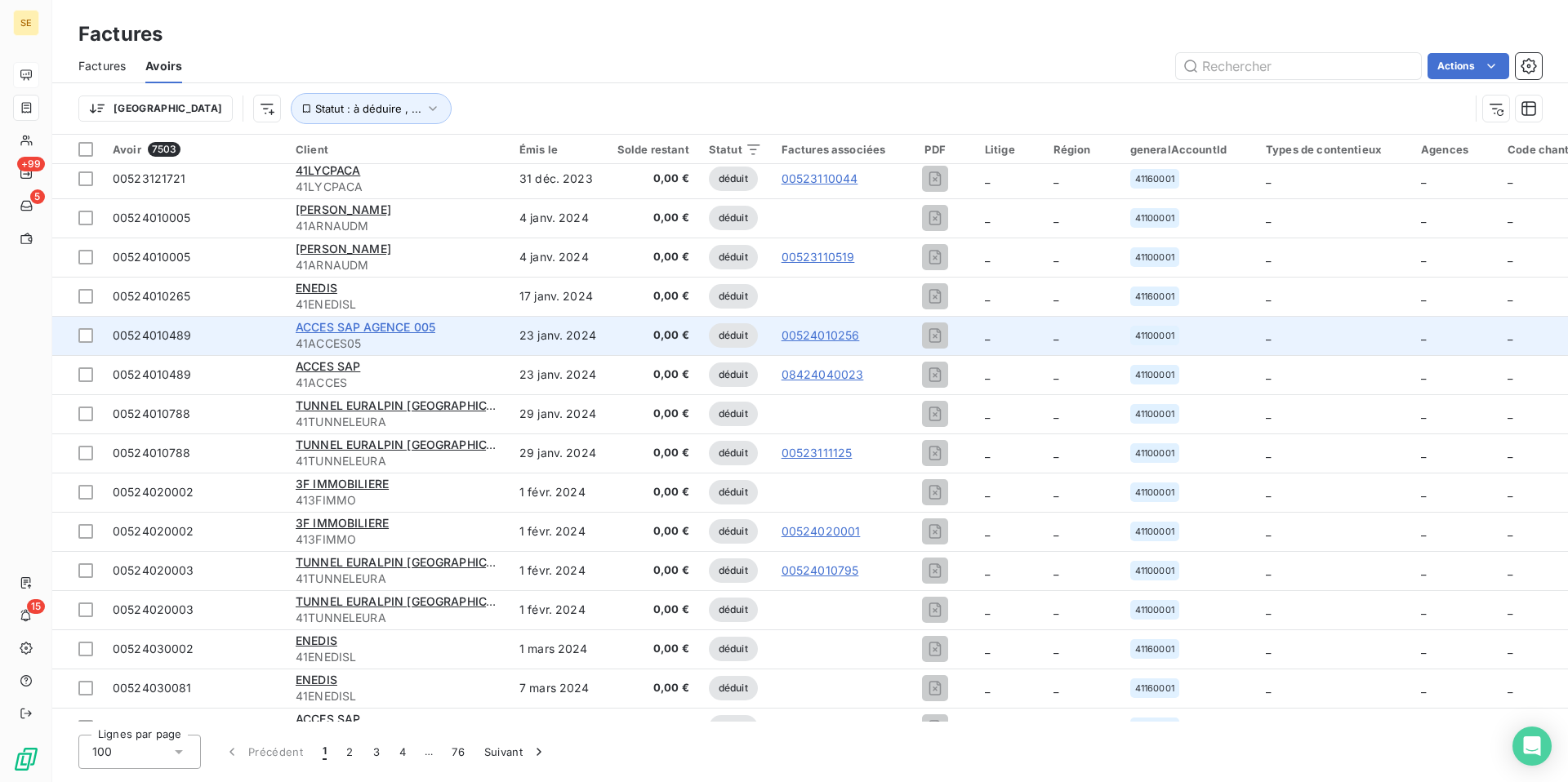
click at [336, 325] on span "ACCES SAP AGENCE 005" at bounding box center [366, 326] width 140 height 14
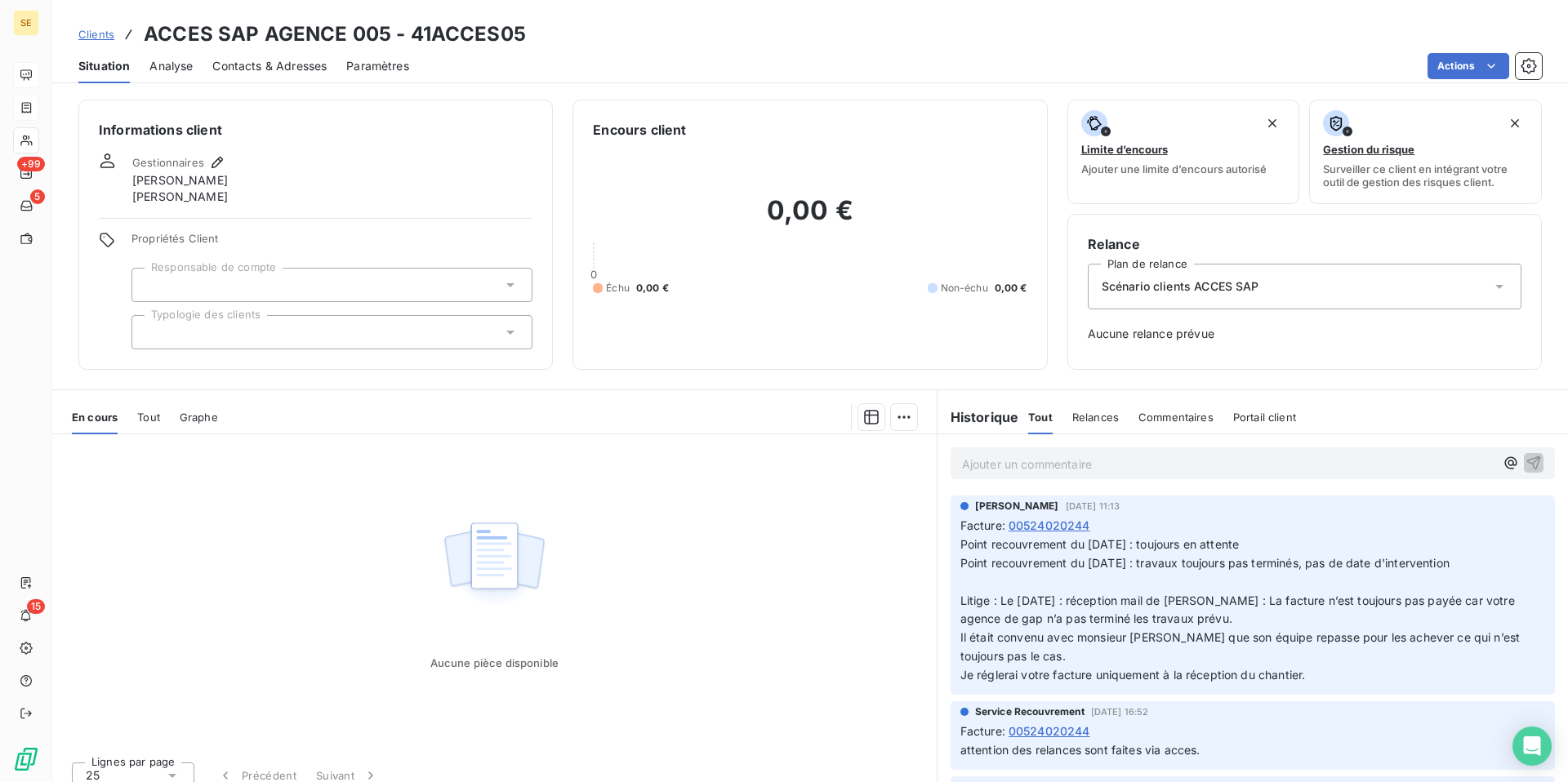
click at [173, 68] on span "Analyse" at bounding box center [171, 66] width 43 height 16
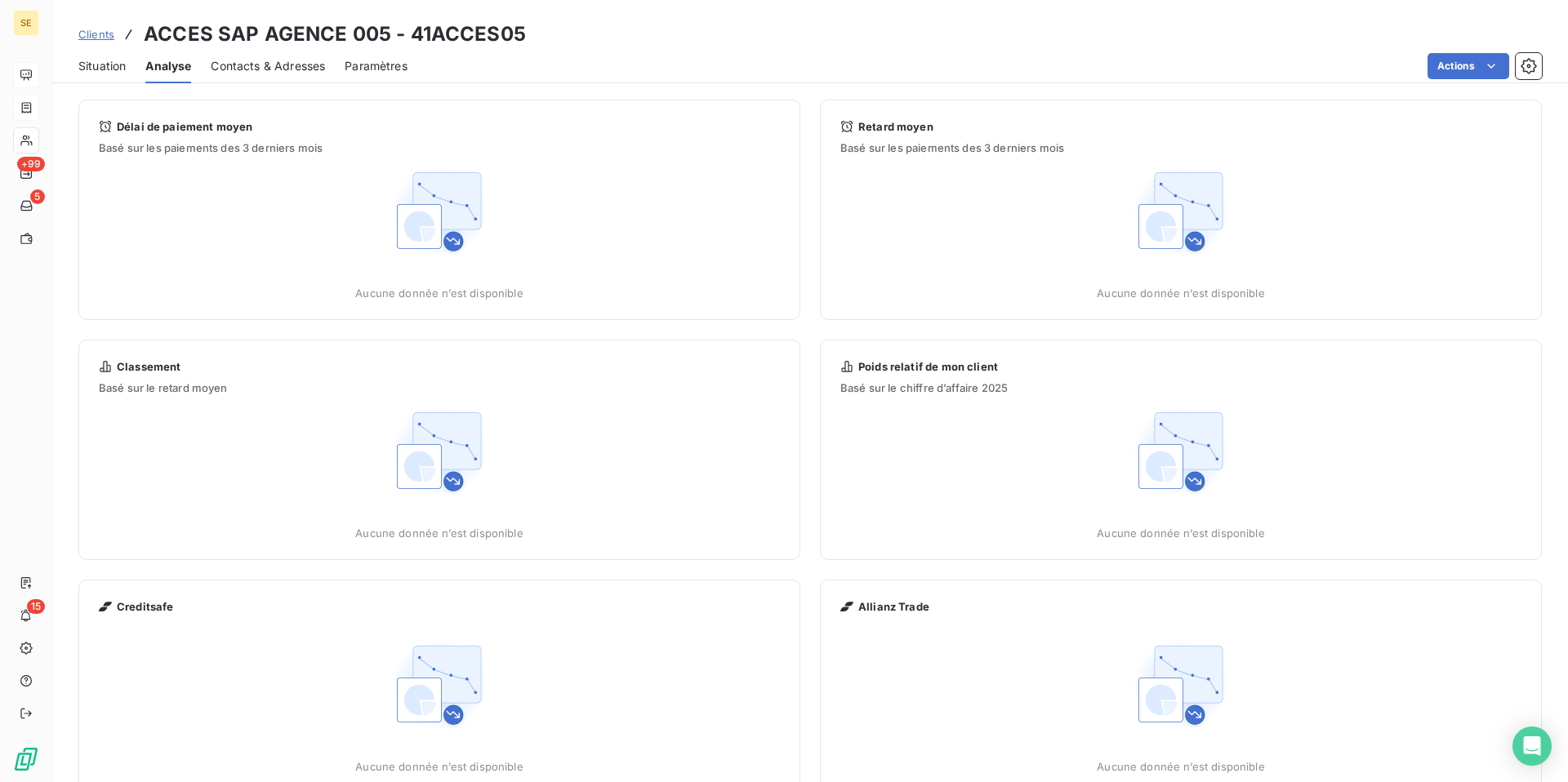
click at [114, 63] on span "Situation" at bounding box center [102, 66] width 48 height 16
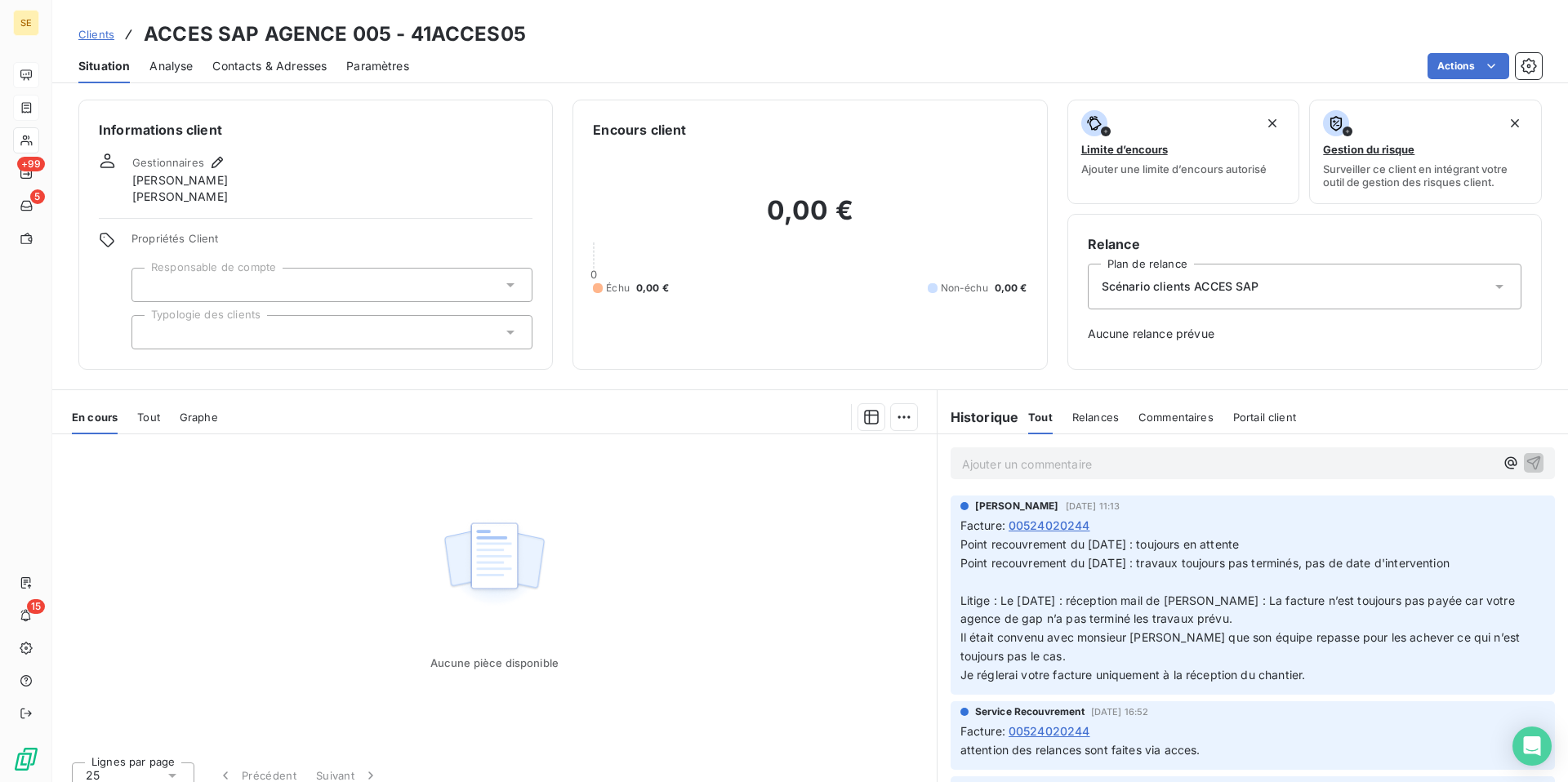
click at [148, 418] on span "Tout" at bounding box center [148, 417] width 23 height 13
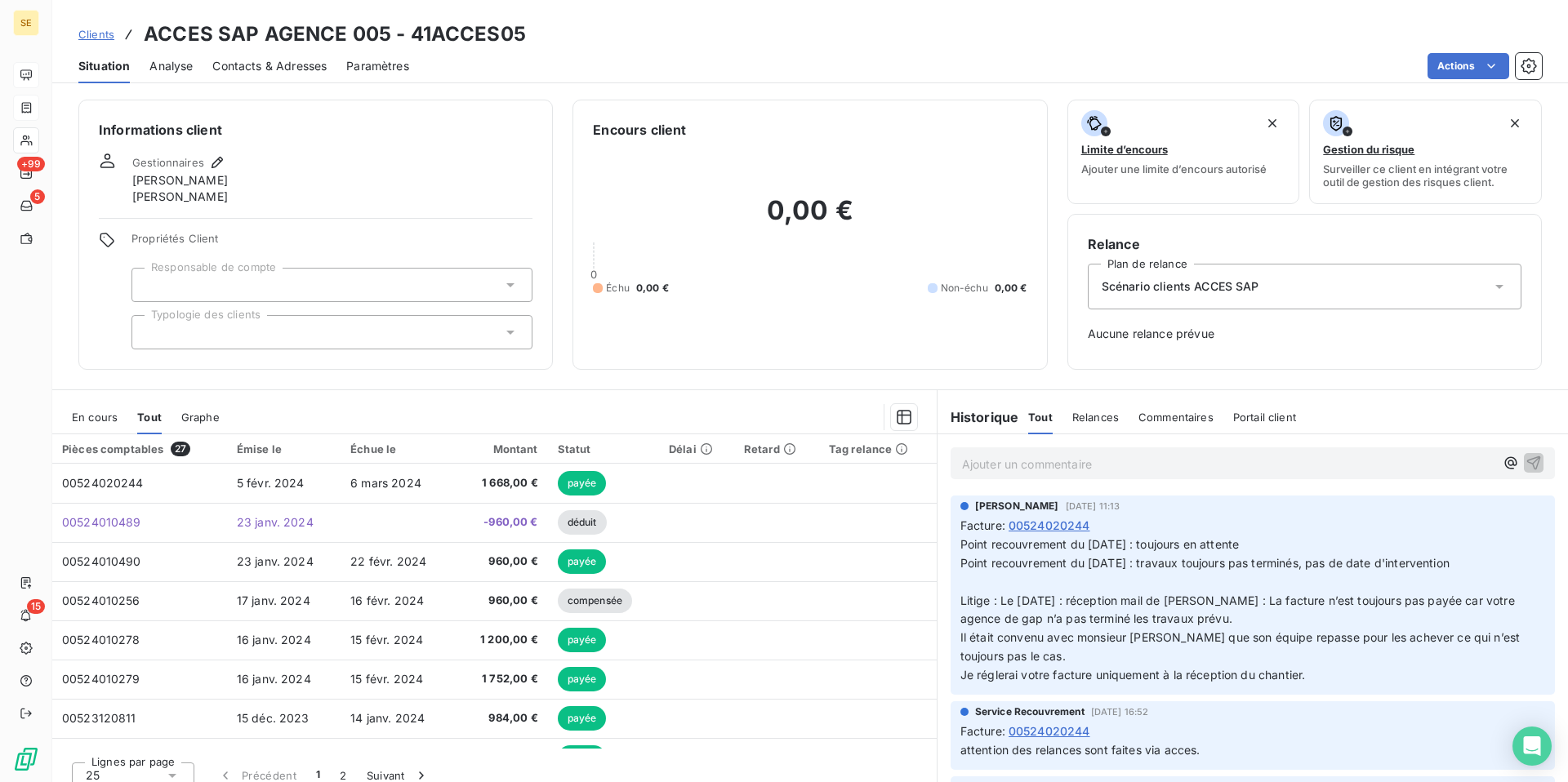
click at [103, 417] on span "En cours" at bounding box center [95, 417] width 46 height 13
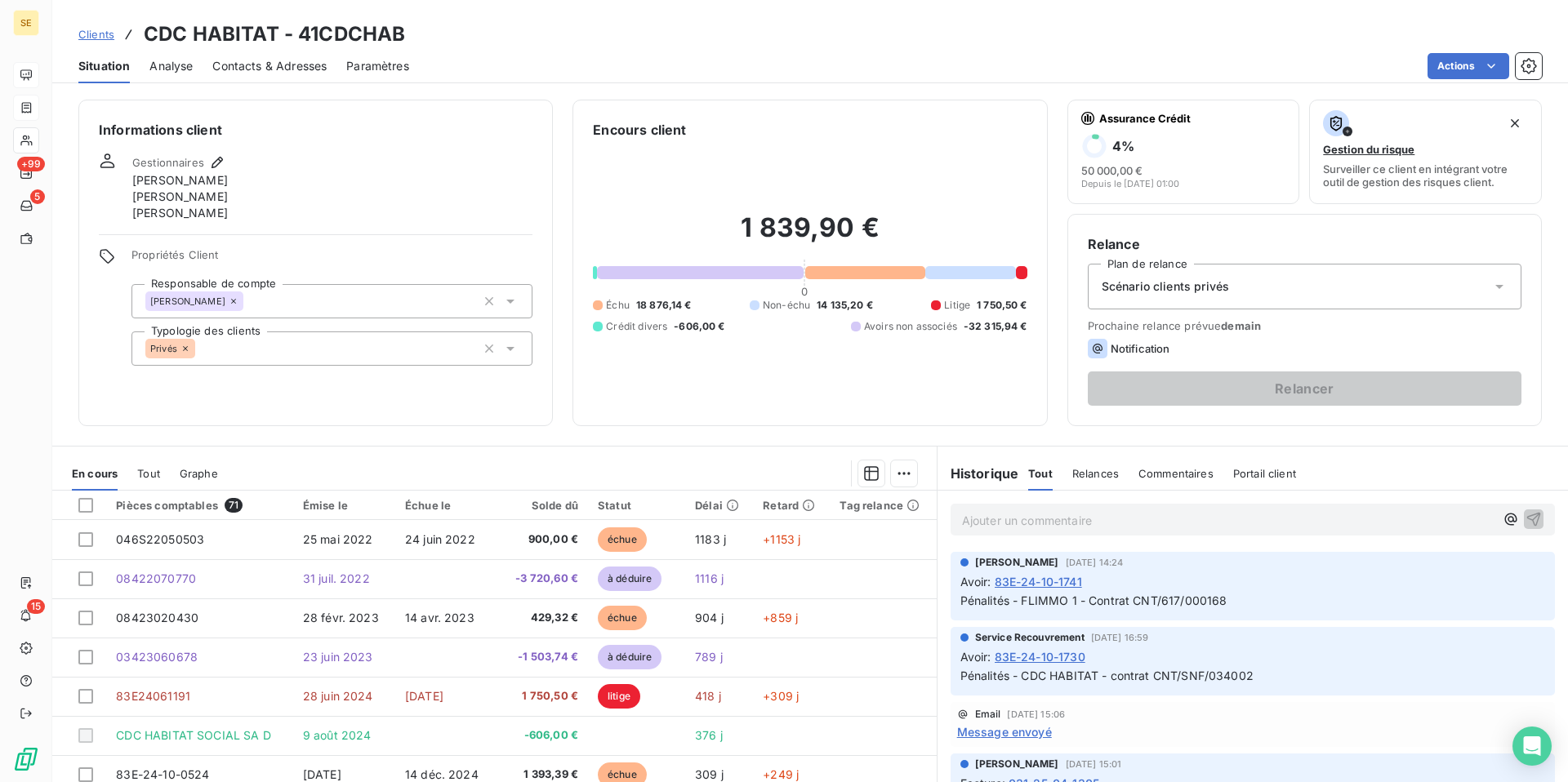
scroll to position [72, 0]
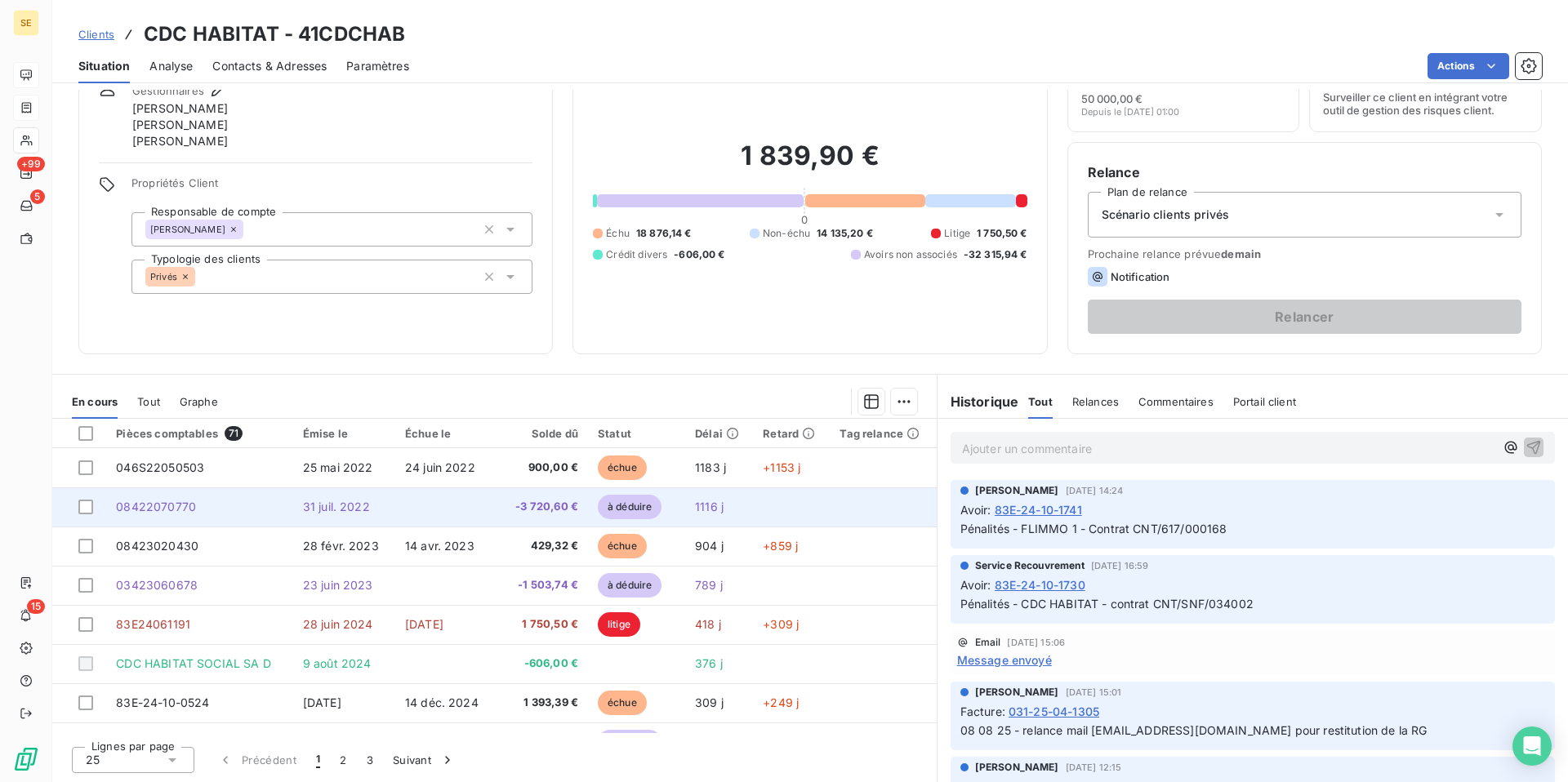
click at [204, 499] on td "08422070770" at bounding box center [199, 507] width 186 height 39
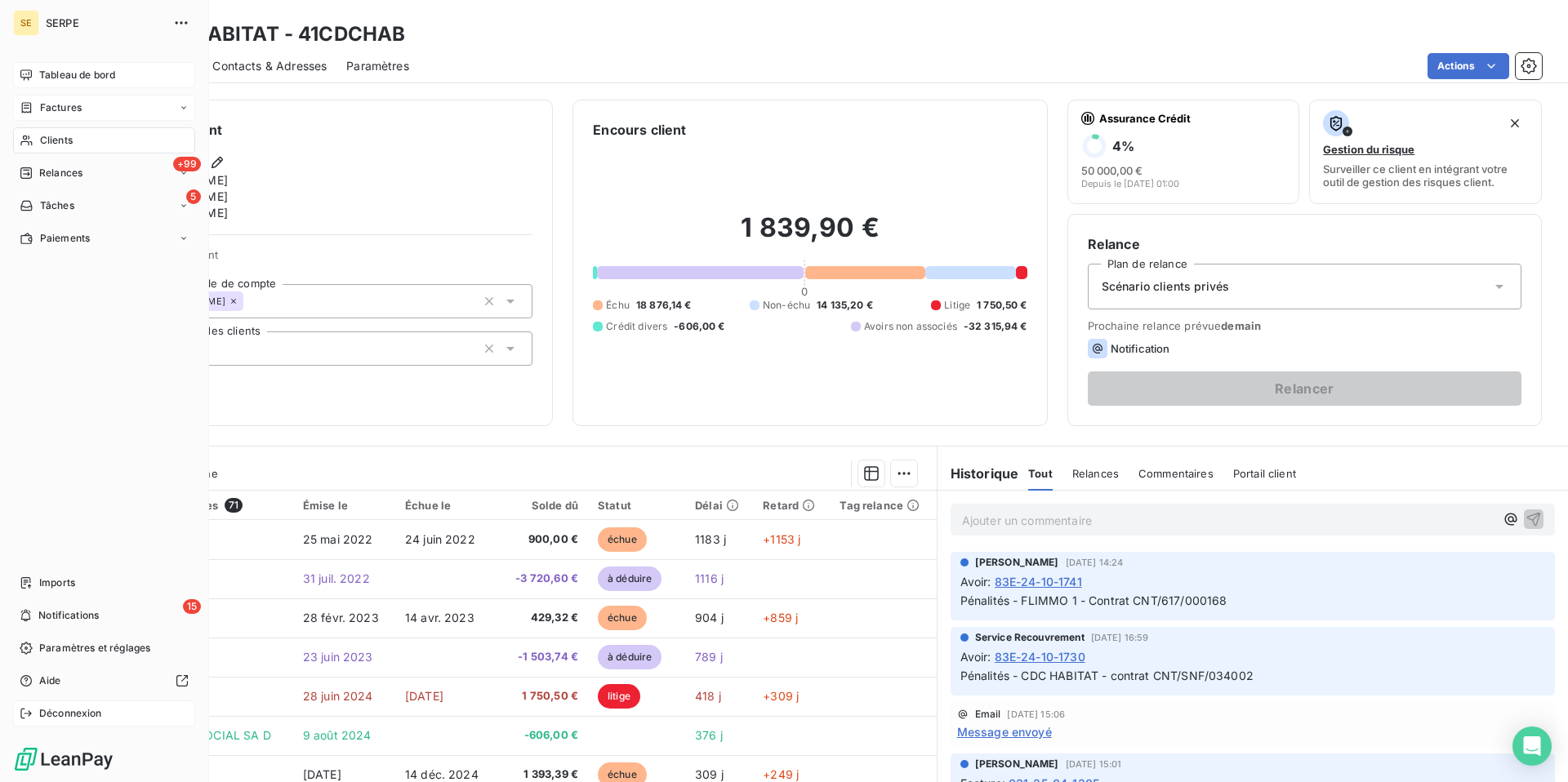
click at [74, 712] on span "Déconnexion" at bounding box center [70, 713] width 63 height 15
